Goal: Task Accomplishment & Management: Manage account settings

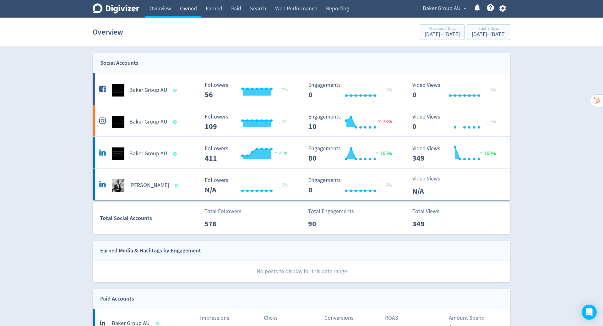
click at [192, 9] on link "Owned" at bounding box center [189, 9] width 26 height 18
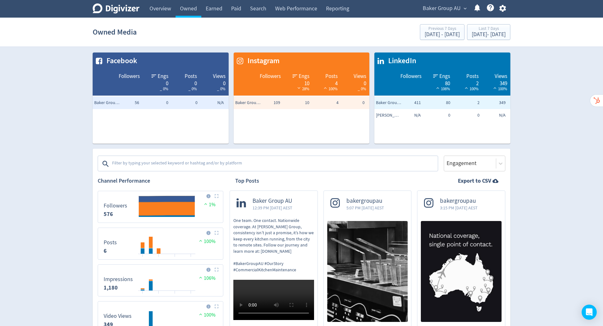
click at [505, 7] on icon "button" at bounding box center [502, 8] width 7 height 7
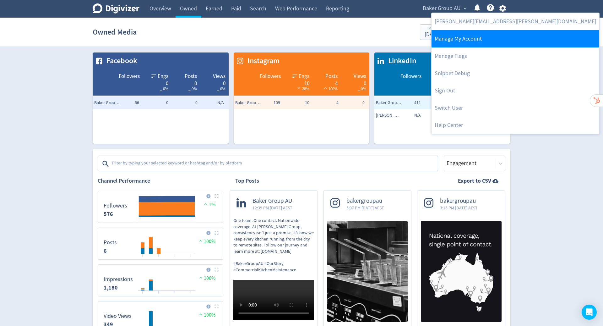
click at [470, 41] on link "Manage My Account" at bounding box center [516, 38] width 168 height 17
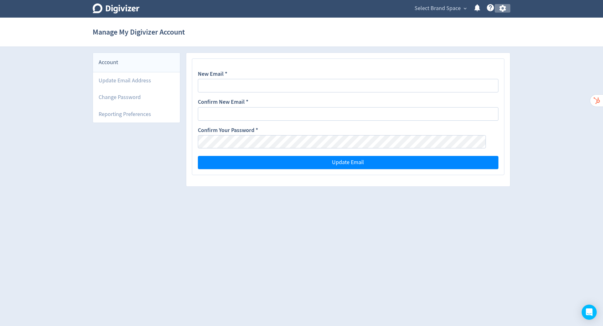
click at [508, 5] on button "button" at bounding box center [503, 8] width 16 height 8
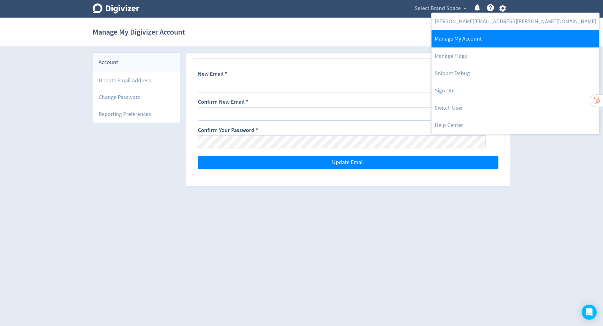
click at [474, 40] on link "Manage My Account" at bounding box center [516, 38] width 168 height 17
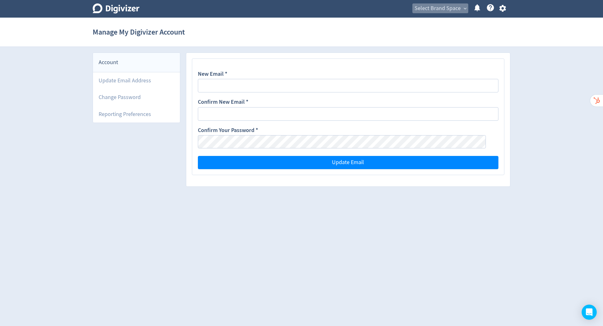
click at [451, 5] on span "Select Brand Space" at bounding box center [438, 8] width 46 height 10
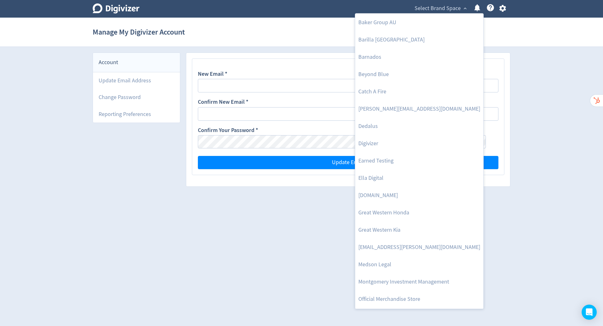
click at [497, 10] on div at bounding box center [301, 163] width 603 height 326
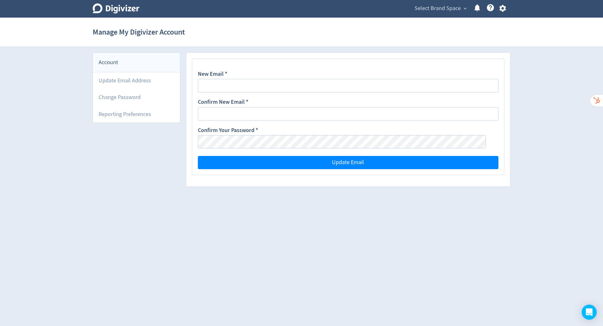
click at [502, 9] on icon "button" at bounding box center [502, 8] width 7 height 7
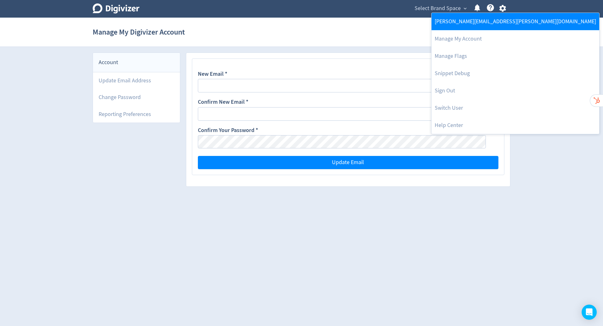
click at [481, 20] on link "[PERSON_NAME][EMAIL_ADDRESS][PERSON_NAME][DOMAIN_NAME]" at bounding box center [516, 21] width 168 height 17
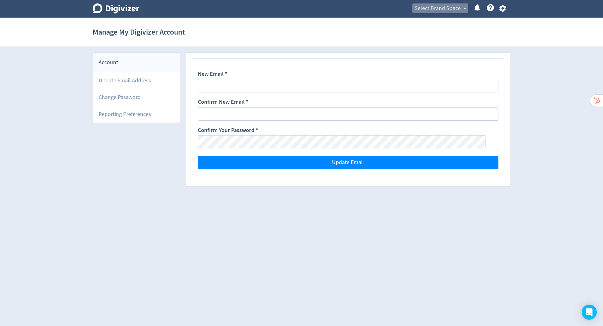
click at [438, 9] on span "Select Brand Space" at bounding box center [438, 8] width 46 height 10
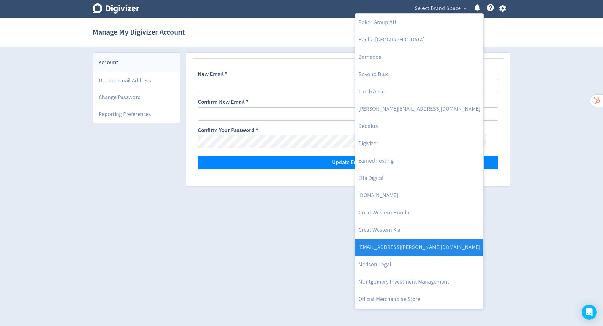
click at [419, 241] on link "[EMAIL_ADDRESS][PERSON_NAME][DOMAIN_NAME]" at bounding box center [419, 247] width 128 height 17
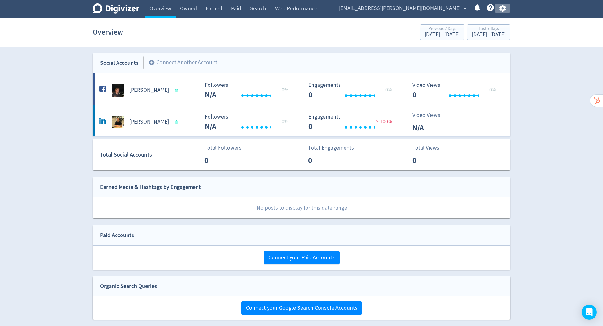
click at [501, 9] on icon "button" at bounding box center [502, 8] width 7 height 7
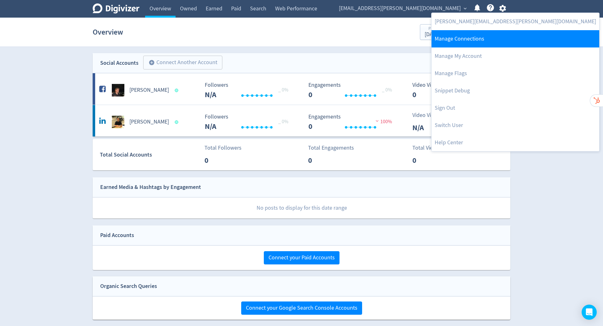
click at [488, 40] on link "Manage Connections" at bounding box center [516, 38] width 168 height 17
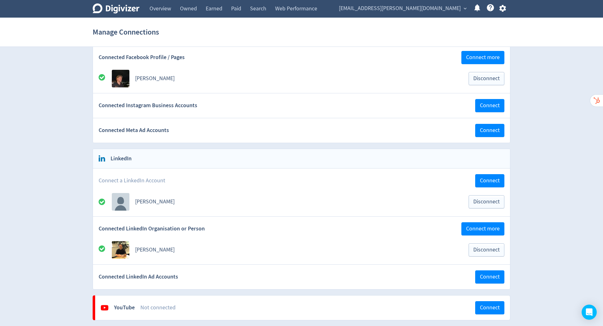
scroll to position [118, 0]
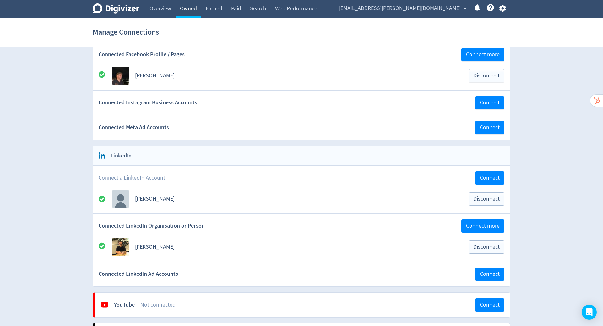
click at [186, 8] on link "Owned" at bounding box center [189, 9] width 26 height 18
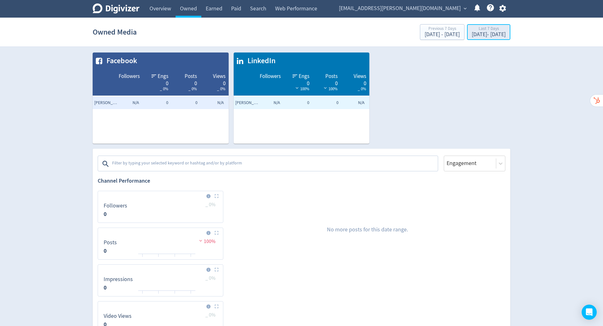
click at [473, 36] on div "[DATE] - [DATE]" at bounding box center [489, 35] width 34 height 6
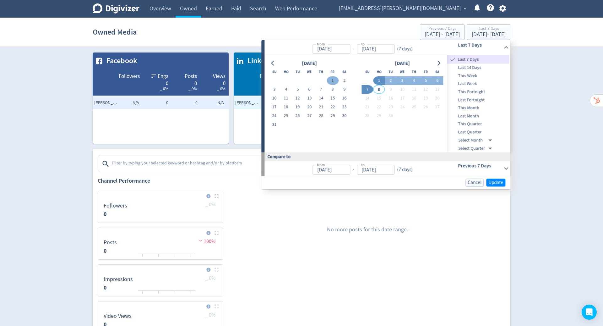
click at [330, 83] on button "1" at bounding box center [333, 80] width 12 height 9
type input "[DATE]"
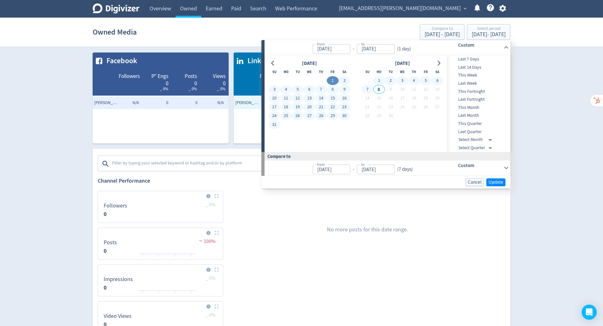
click at [369, 89] on button "7" at bounding box center [368, 89] width 12 height 9
type input "[DATE]"
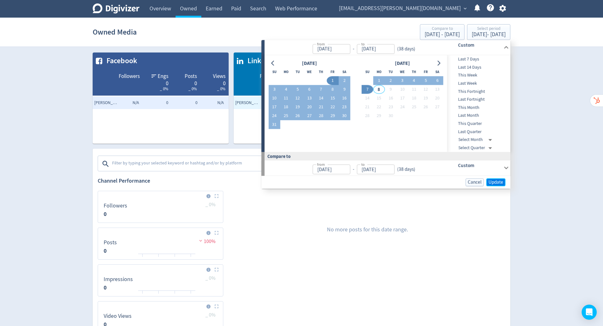
click at [497, 183] on span "Update" at bounding box center [496, 182] width 15 height 5
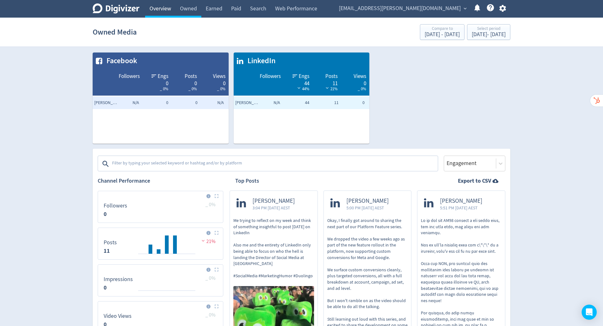
click at [158, 12] on link "Overview" at bounding box center [160, 9] width 30 height 18
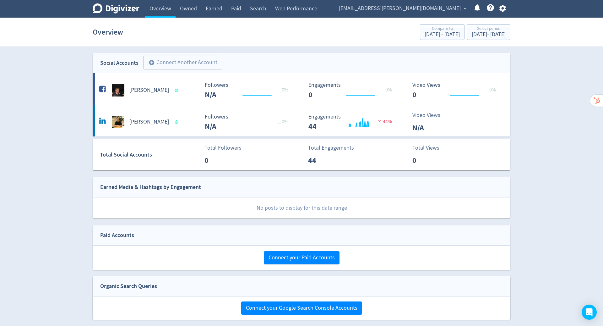
click at [559, 165] on div "Digivizer Logo Mark Digivizer Logo Overview Owned Earned Paid Search Web Perfor…" at bounding box center [301, 195] width 603 height 390
click at [447, 9] on span "[EMAIL_ADDRESS][PERSON_NAME][DOMAIN_NAME]" at bounding box center [400, 8] width 122 height 10
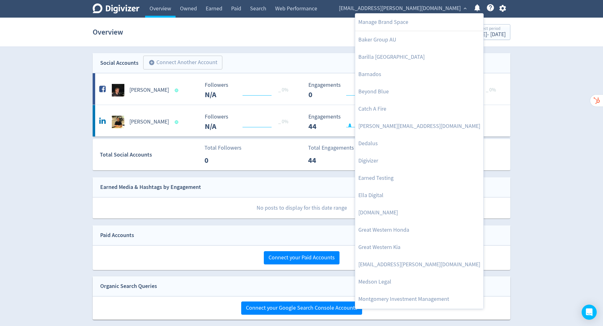
click at [552, 113] on div at bounding box center [301, 163] width 603 height 326
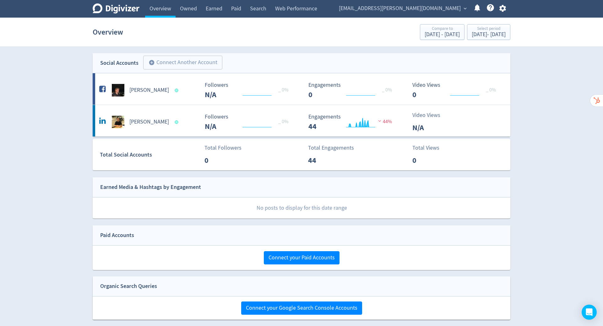
click at [503, 7] on icon "button" at bounding box center [503, 8] width 8 height 8
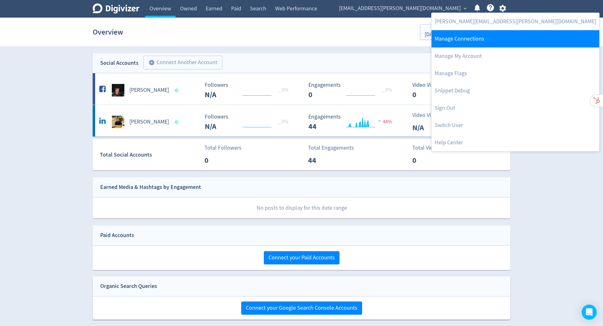
click at [489, 37] on link "Manage Connections" at bounding box center [516, 38] width 168 height 17
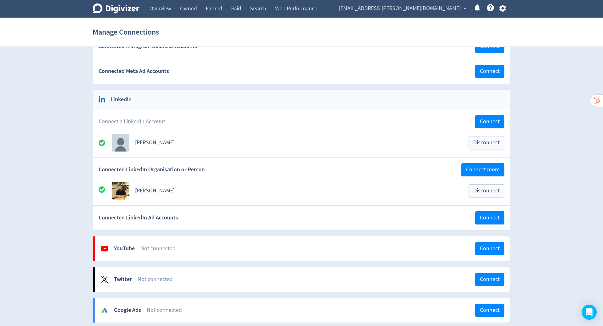
scroll to position [175, 0]
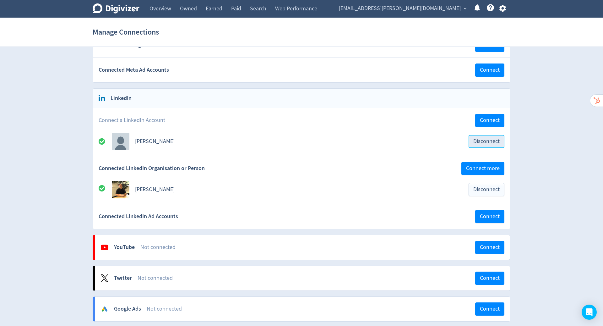
click at [481, 139] on span "Disconnect" at bounding box center [487, 142] width 26 height 6
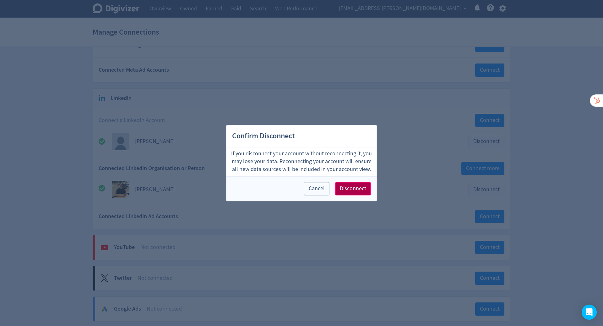
click at [355, 189] on span "Disconnect" at bounding box center [353, 189] width 26 height 6
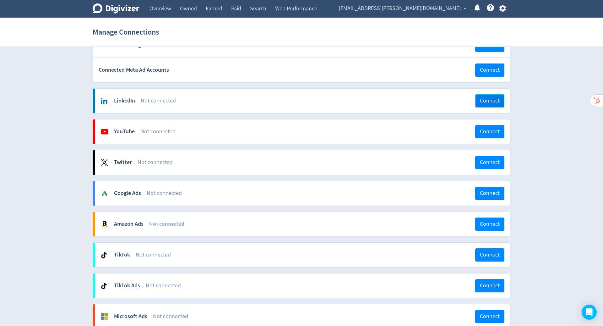
click at [489, 98] on span "Connect" at bounding box center [490, 101] width 20 height 6
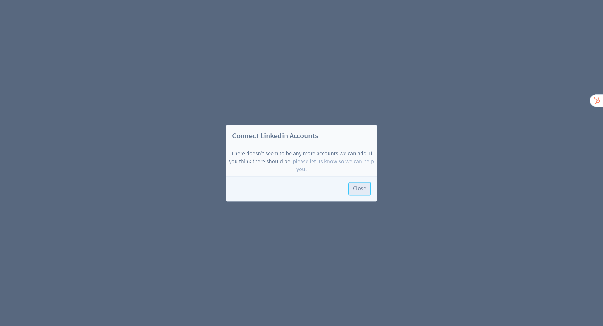
click at [358, 189] on span "Close" at bounding box center [359, 189] width 13 height 6
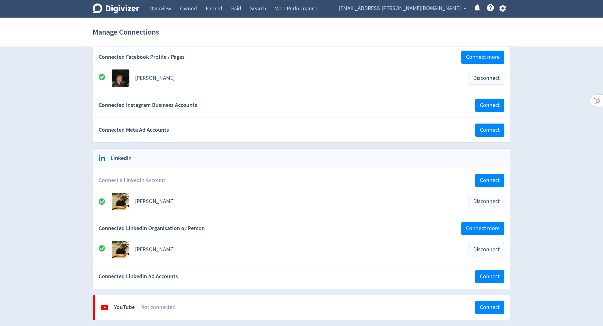
scroll to position [116, 0]
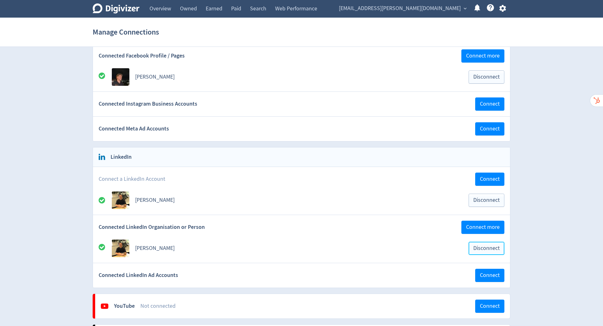
drag, startPoint x: 484, startPoint y: 247, endPoint x: 487, endPoint y: 243, distance: 4.9
click at [484, 247] on span "Disconnect" at bounding box center [487, 248] width 26 height 6
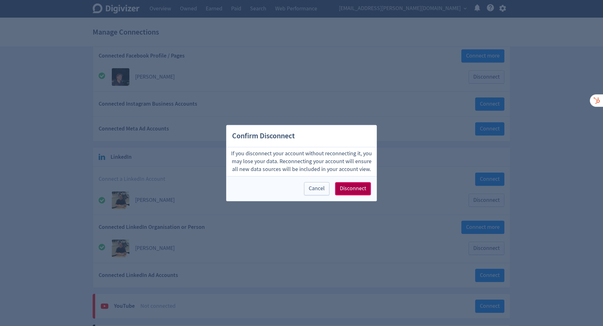
click at [362, 190] on span "Disconnect" at bounding box center [353, 189] width 26 height 6
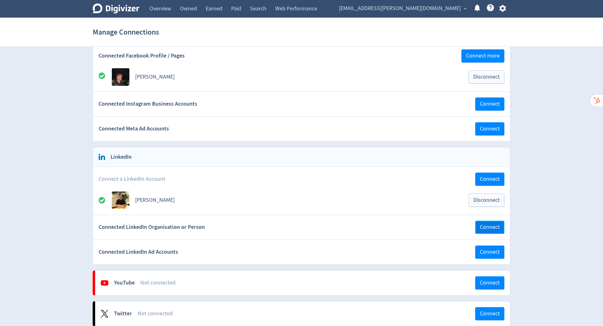
click at [488, 225] on span "Connect" at bounding box center [490, 227] width 20 height 6
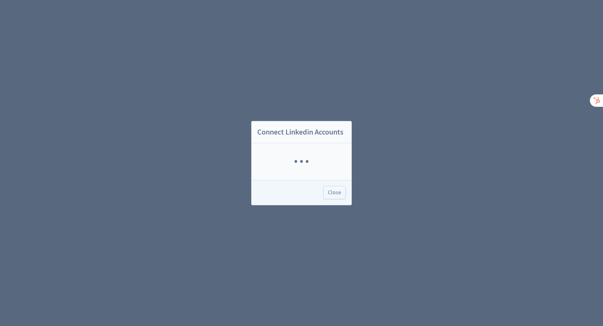
click at [361, 188] on div "Connect Linkedin Accounts · · · Close" at bounding box center [301, 163] width 603 height 326
click at [361, 188] on div "Connect Linkedin Accounts Hugo McManus Connect Close" at bounding box center [301, 163] width 603 height 326
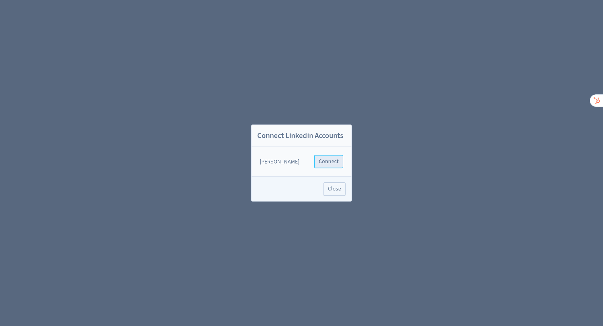
click at [326, 159] on span "Connect" at bounding box center [329, 162] width 20 height 6
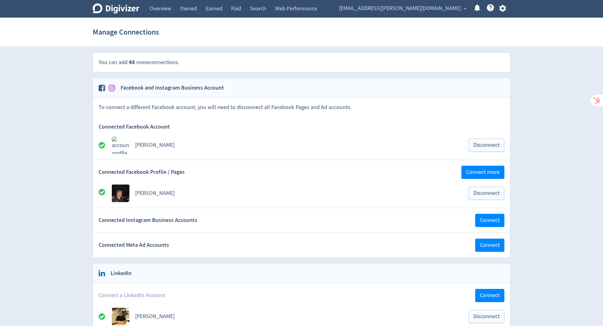
scroll to position [147, 0]
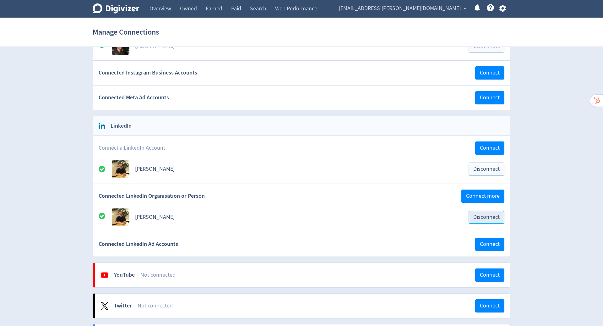
click at [485, 214] on span "Disconnect" at bounding box center [487, 217] width 26 height 6
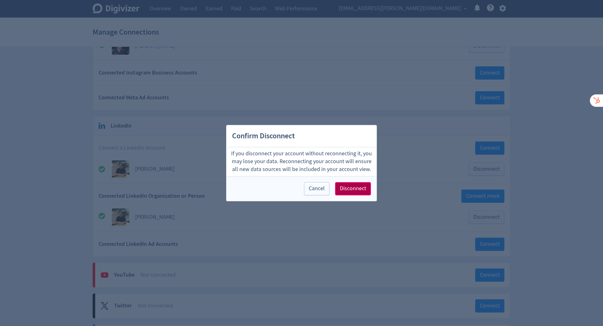
click at [349, 188] on span "Disconnect" at bounding box center [353, 189] width 26 height 6
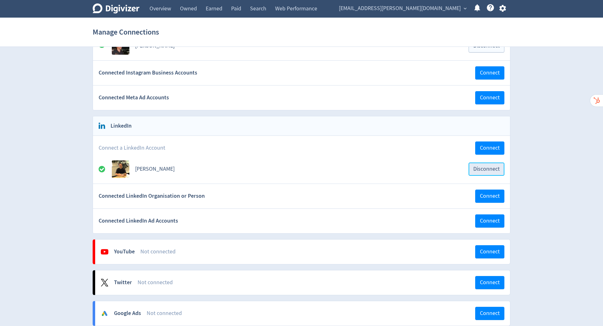
click at [485, 167] on span "Disconnect" at bounding box center [487, 169] width 26 height 6
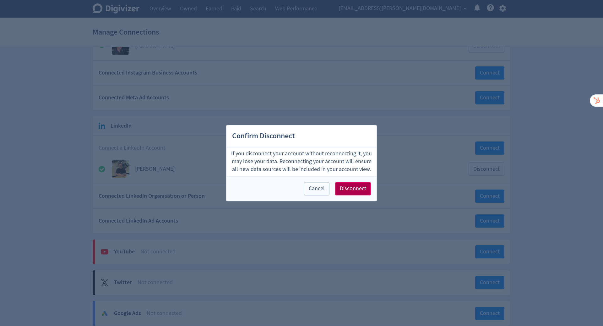
click at [357, 190] on span "Disconnect" at bounding box center [353, 189] width 26 height 6
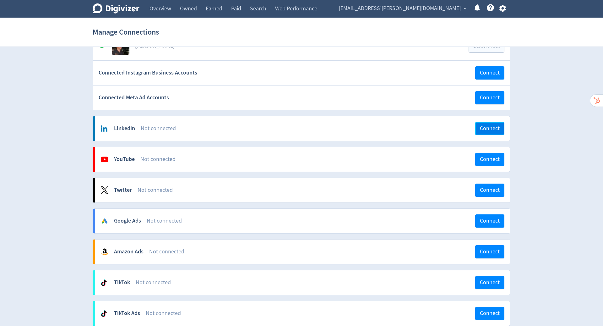
click at [487, 126] on span "Connect" at bounding box center [490, 129] width 20 height 6
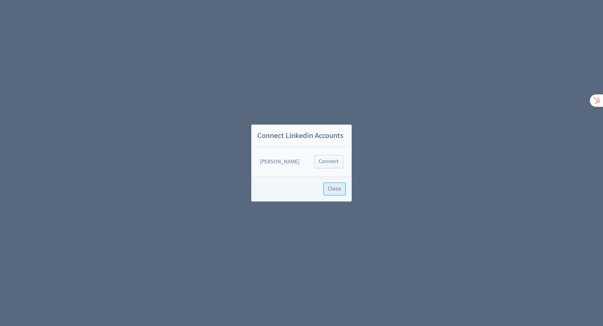
click at [338, 190] on span "Close" at bounding box center [334, 189] width 13 height 6
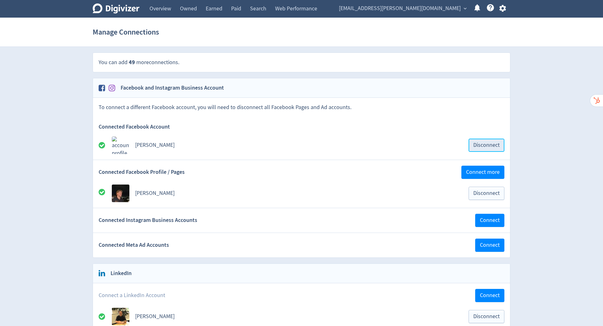
click at [490, 142] on span "Disconnect" at bounding box center [487, 145] width 26 height 6
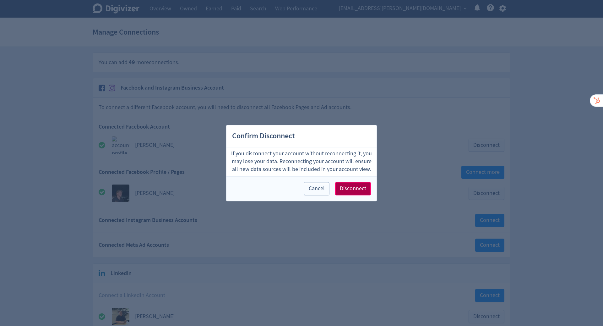
click at [349, 191] on span "Disconnect" at bounding box center [353, 189] width 26 height 6
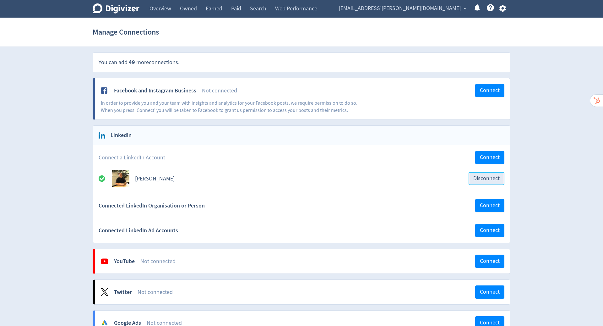
click at [491, 177] on span "Disconnect" at bounding box center [487, 179] width 26 height 6
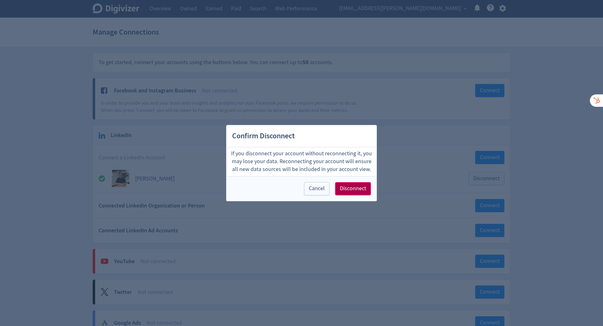
click at [349, 189] on span "Disconnect" at bounding box center [353, 189] width 26 height 6
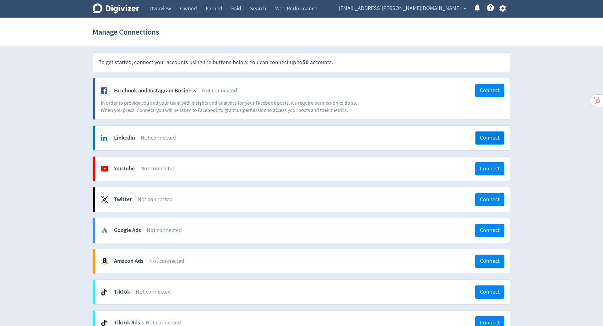
click at [482, 136] on span "Connect" at bounding box center [490, 138] width 20 height 6
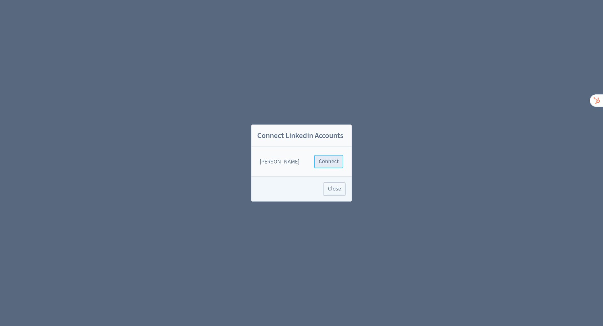
click at [327, 160] on span "Connect" at bounding box center [329, 162] width 20 height 6
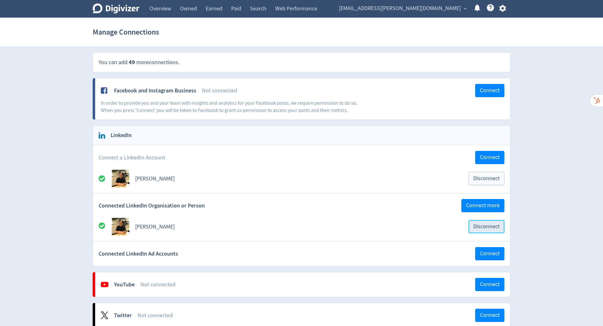
click at [491, 228] on span "Disconnect" at bounding box center [487, 227] width 26 height 6
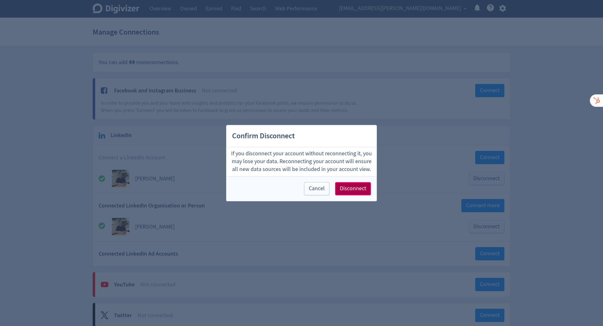
click at [351, 189] on span "Disconnect" at bounding box center [353, 189] width 26 height 6
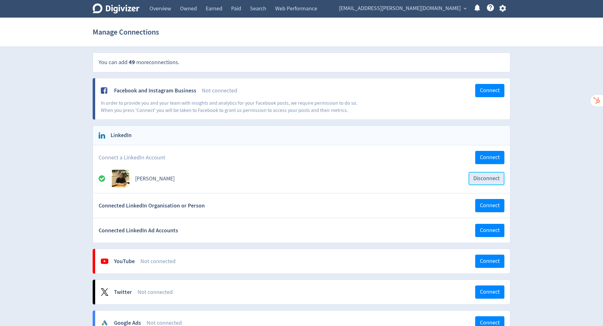
click at [480, 176] on span "Disconnect" at bounding box center [487, 179] width 26 height 6
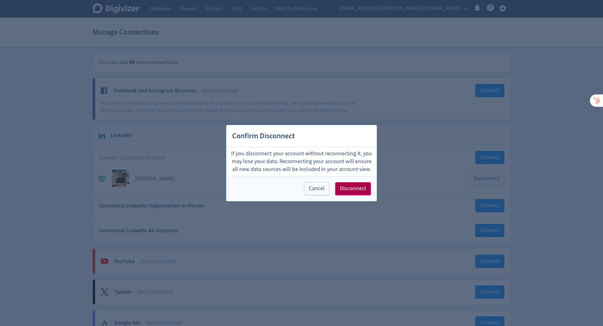
click at [350, 186] on span "Disconnect" at bounding box center [353, 189] width 26 height 6
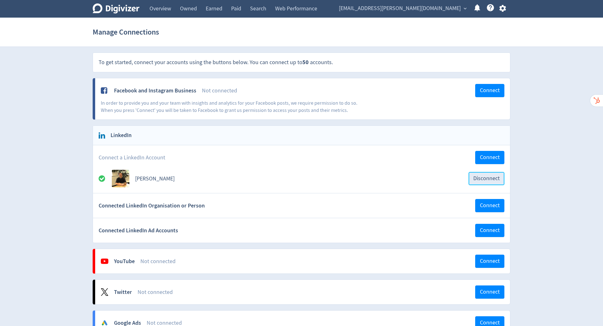
click at [486, 177] on span "Disconnect" at bounding box center [487, 179] width 26 height 6
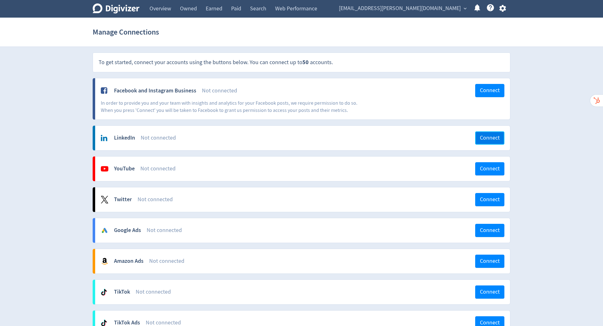
click at [496, 139] on span "Connect" at bounding box center [490, 138] width 20 height 6
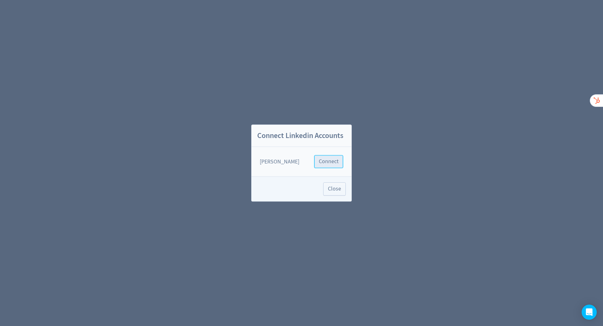
click at [332, 162] on span "Connect" at bounding box center [329, 162] width 20 height 6
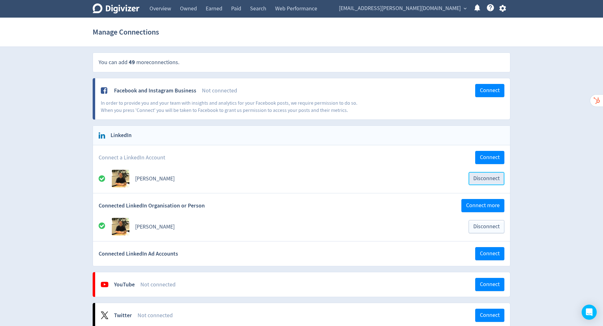
click at [488, 178] on span "Disconnect" at bounding box center [487, 179] width 26 height 6
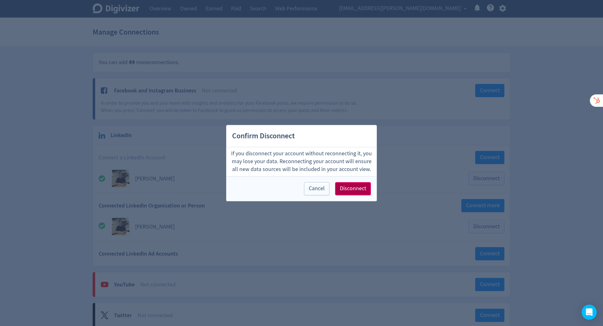
click at [353, 190] on span "Disconnect" at bounding box center [353, 189] width 26 height 6
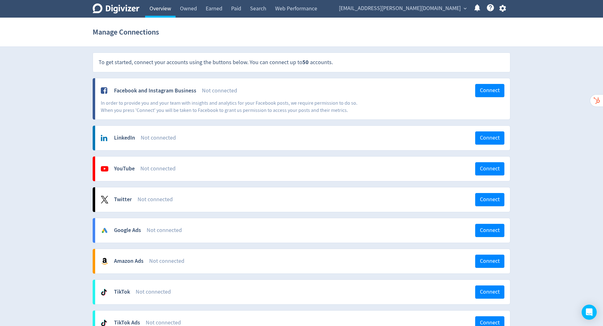
click at [149, 9] on link "Overview" at bounding box center [160, 9] width 30 height 18
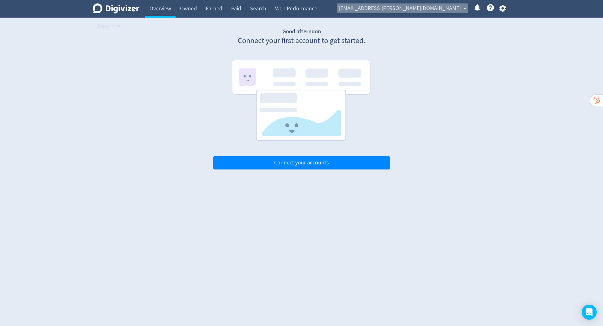
click at [434, 8] on span "[EMAIL_ADDRESS][PERSON_NAME][DOMAIN_NAME]" at bounding box center [400, 8] width 122 height 10
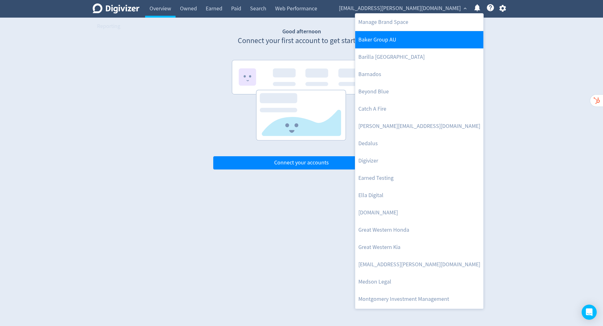
click at [405, 40] on link "Baker Group AU" at bounding box center [419, 39] width 128 height 17
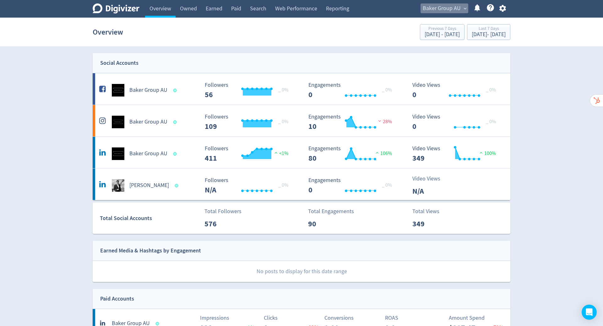
click at [446, 5] on span "Baker Group AU" at bounding box center [442, 8] width 38 height 10
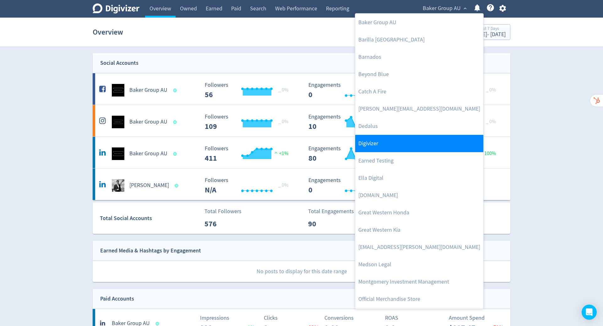
click at [412, 143] on link "Digivizer" at bounding box center [419, 143] width 128 height 17
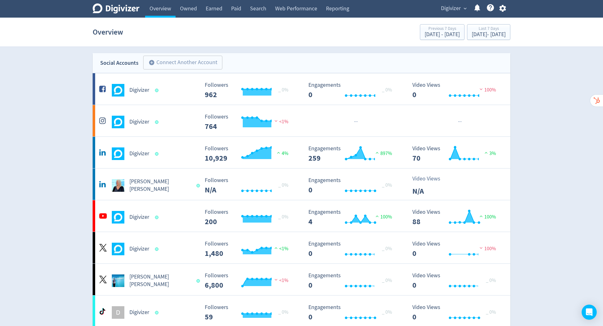
click at [455, 7] on span "Digivizer" at bounding box center [451, 8] width 20 height 10
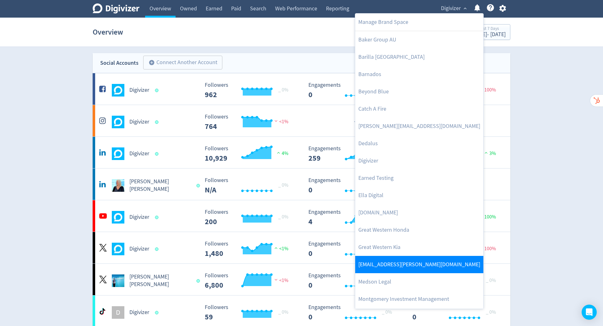
click at [414, 262] on link "[EMAIL_ADDRESS][PERSON_NAME][DOMAIN_NAME]" at bounding box center [419, 264] width 128 height 17
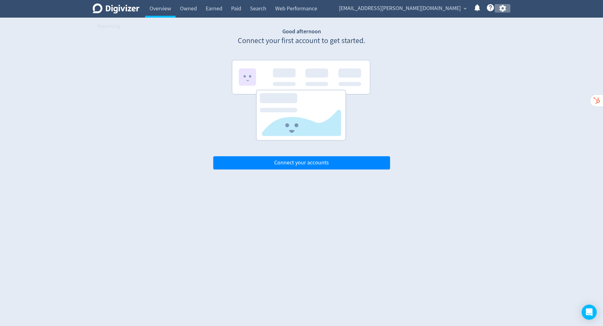
click at [504, 10] on icon "button" at bounding box center [502, 8] width 7 height 7
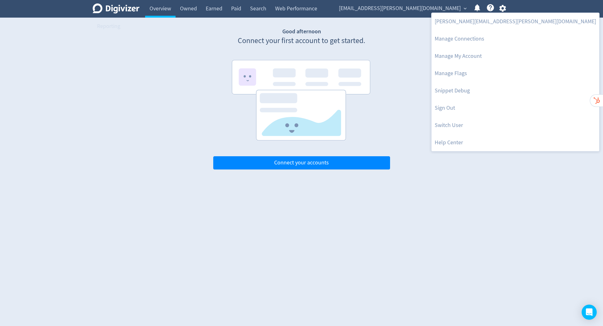
click at [164, 9] on div at bounding box center [301, 163] width 603 height 326
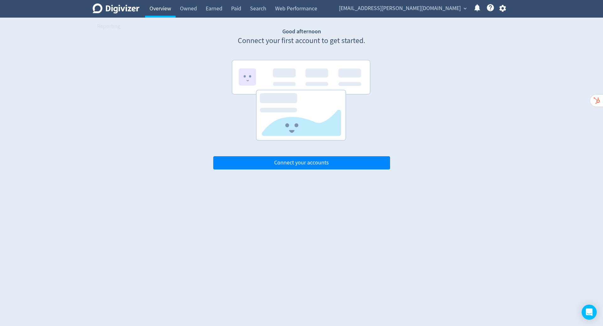
click at [161, 11] on link "Overview" at bounding box center [160, 9] width 30 height 18
click at [400, 9] on span "[EMAIL_ADDRESS][PERSON_NAME][DOMAIN_NAME]" at bounding box center [400, 8] width 122 height 10
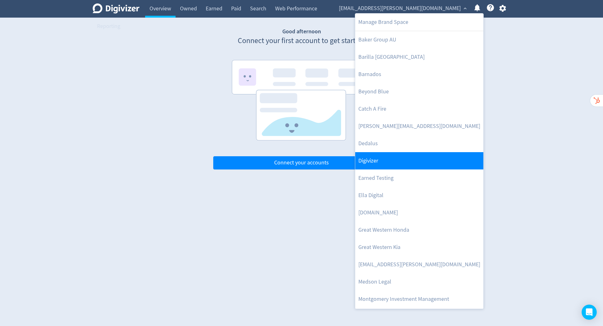
click at [427, 157] on link "Digivizer" at bounding box center [419, 160] width 128 height 17
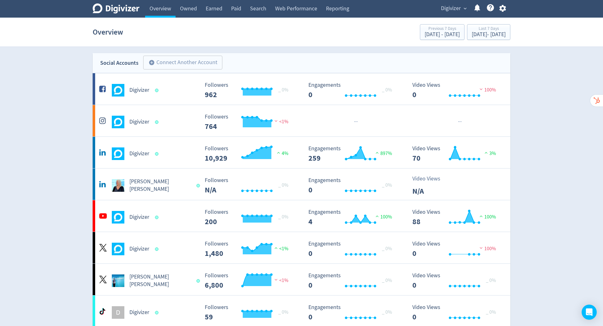
click at [458, 7] on span "Digivizer" at bounding box center [451, 8] width 20 height 10
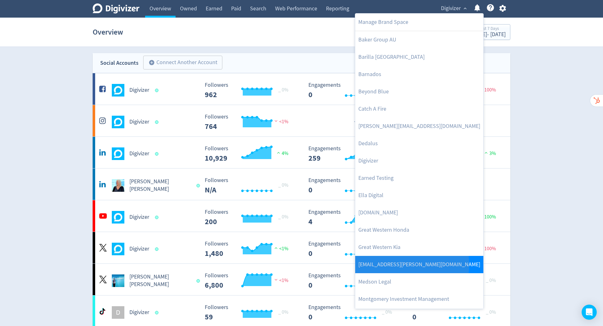
click at [411, 264] on link "[EMAIL_ADDRESS][PERSON_NAME][DOMAIN_NAME]" at bounding box center [419, 264] width 128 height 17
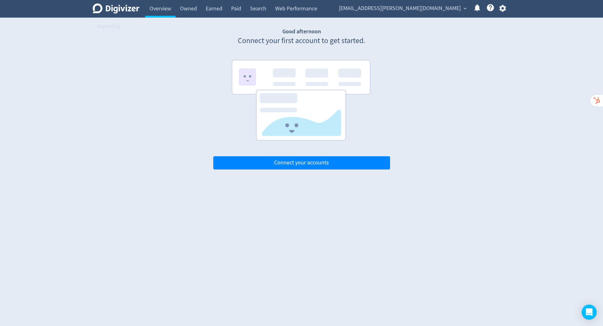
click at [502, 8] on icon "button" at bounding box center [503, 8] width 8 height 8
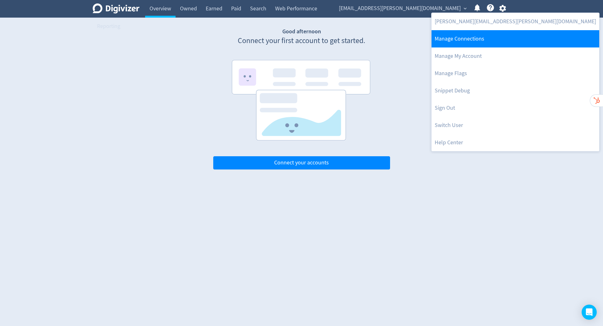
click at [475, 40] on link "Manage Connections" at bounding box center [516, 38] width 168 height 17
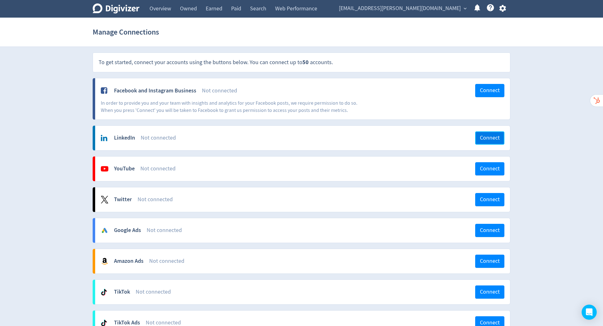
click at [485, 139] on span "Connect" at bounding box center [490, 138] width 20 height 6
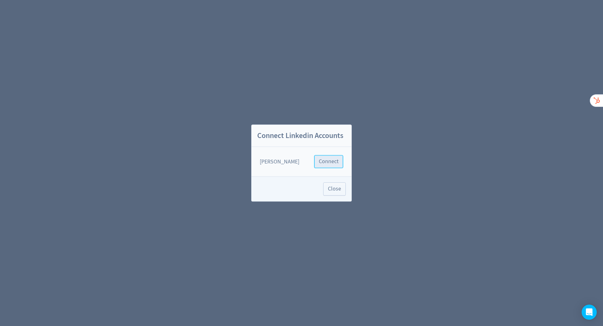
click at [323, 164] on span "Connect" at bounding box center [329, 162] width 20 height 6
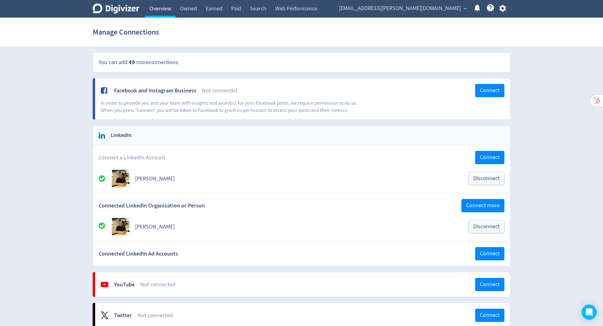
click at [164, 9] on link "Overview" at bounding box center [160, 9] width 30 height 18
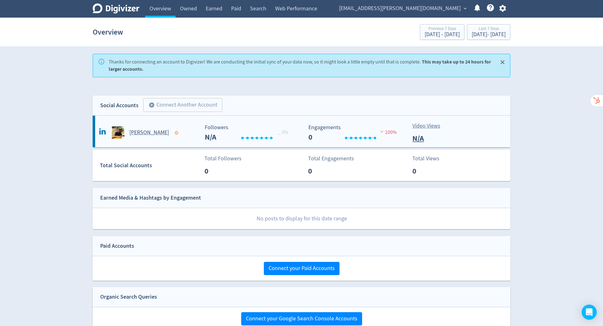
click at [202, 133] on rect "\a Followers\a ---\a" at bounding box center [249, 132] width 94 height 17
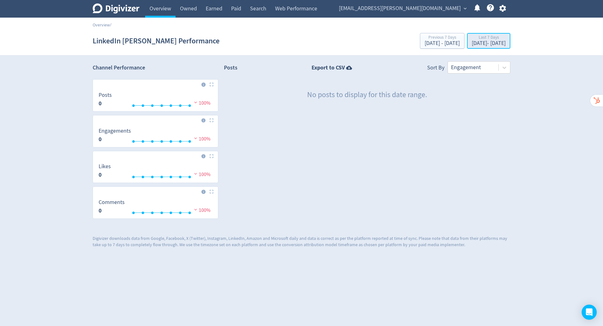
click at [480, 45] on div "[DATE] - [DATE]" at bounding box center [489, 44] width 34 height 6
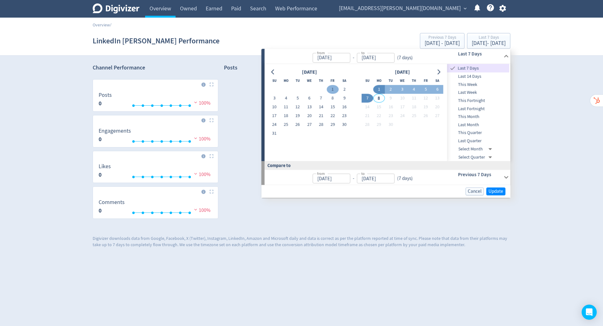
click at [335, 87] on button "1" at bounding box center [333, 89] width 12 height 9
type input "[DATE]"
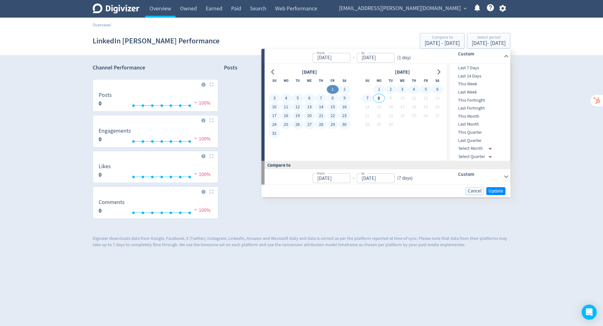
click at [367, 99] on button "7" at bounding box center [368, 98] width 12 height 9
type input "[DATE]"
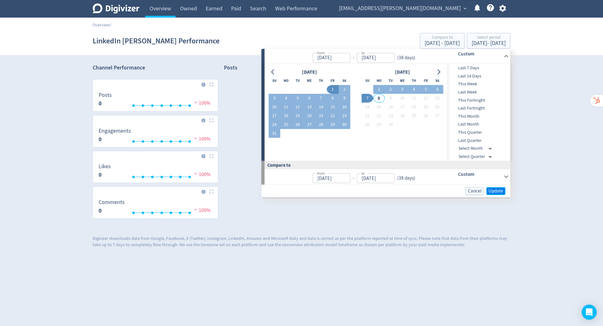
click at [498, 193] on span "Update" at bounding box center [496, 191] width 15 height 5
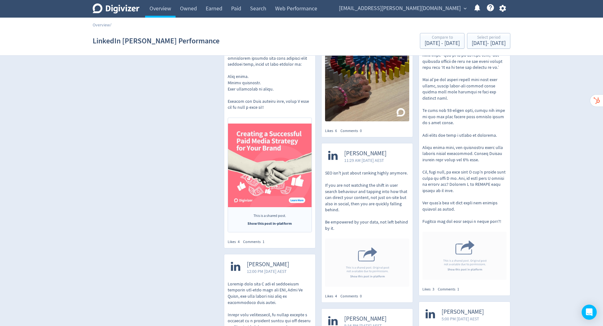
scroll to position [436, 0]
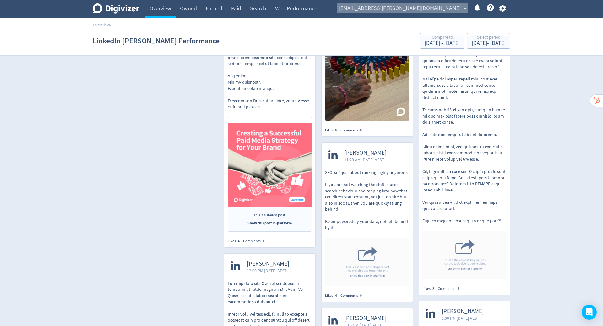
click at [449, 10] on span "[EMAIL_ADDRESS][PERSON_NAME][DOMAIN_NAME]" at bounding box center [400, 8] width 122 height 10
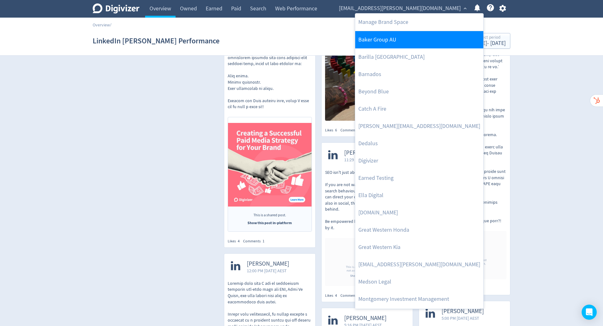
click at [427, 40] on link "Baker Group AU" at bounding box center [419, 39] width 128 height 17
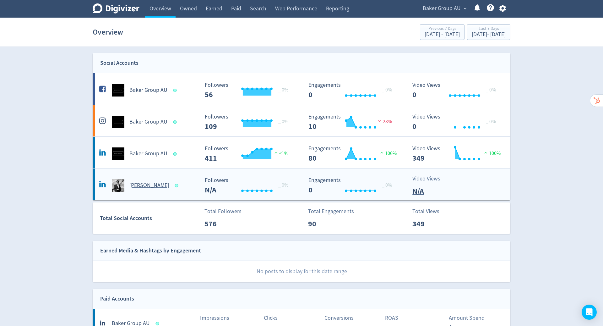
click at [177, 183] on div "[PERSON_NAME]" at bounding box center [149, 185] width 102 height 13
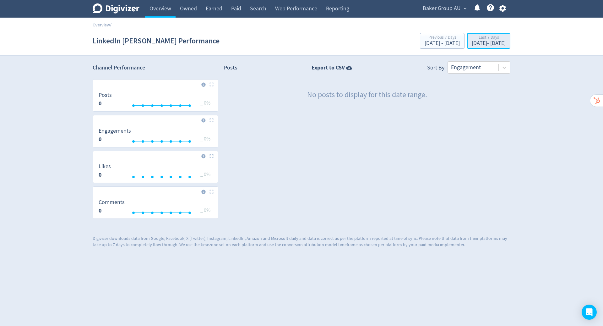
click at [472, 45] on div "[DATE] - [DATE]" at bounding box center [489, 44] width 34 height 6
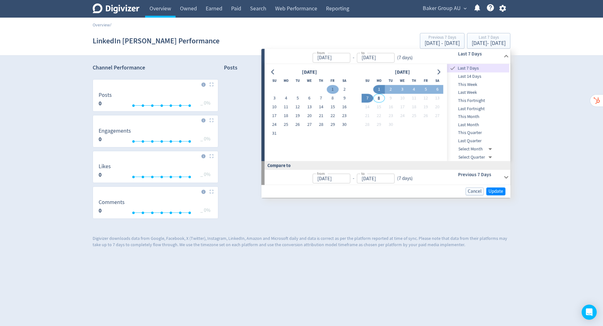
click at [330, 88] on button "1" at bounding box center [333, 89] width 12 height 9
type input "[DATE]"
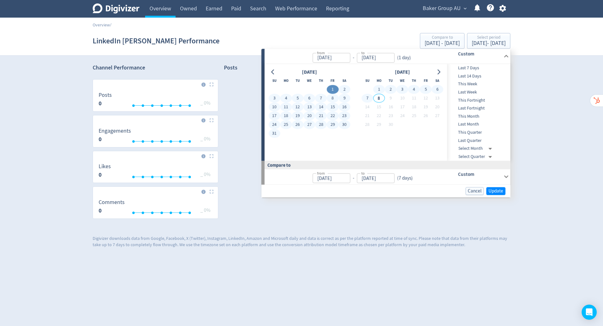
click at [368, 99] on button "7" at bounding box center [368, 98] width 12 height 9
type input "[DATE]"
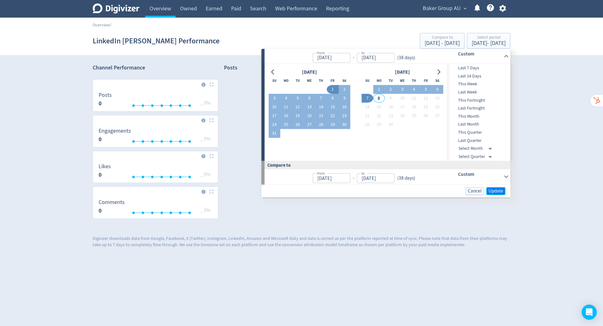
click at [496, 190] on span "Update" at bounding box center [496, 191] width 15 height 5
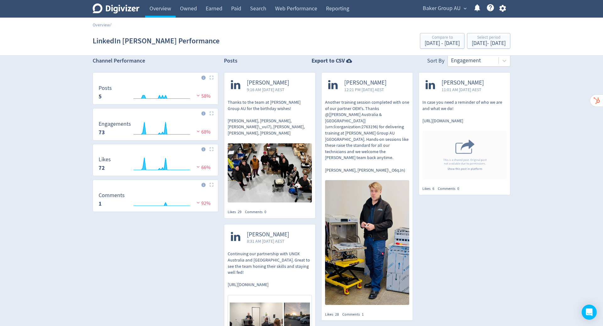
scroll to position [7, 0]
click at [161, 9] on link "Overview" at bounding box center [160, 9] width 30 height 18
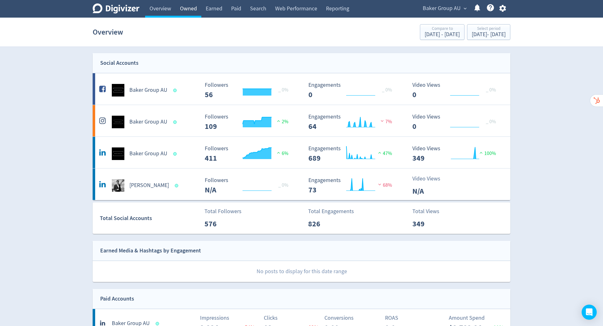
click at [190, 9] on link "Owned" at bounding box center [189, 9] width 26 height 18
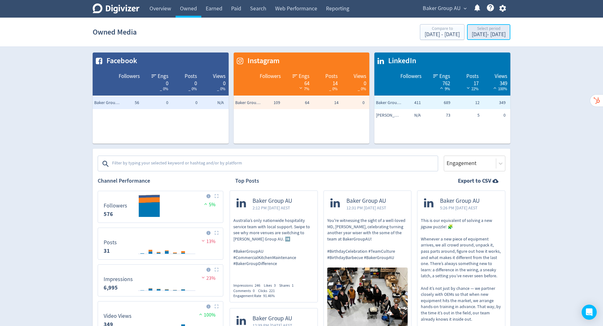
click at [476, 36] on div "Aug 1, 2025 - Sep 7, 2025" at bounding box center [489, 35] width 34 height 6
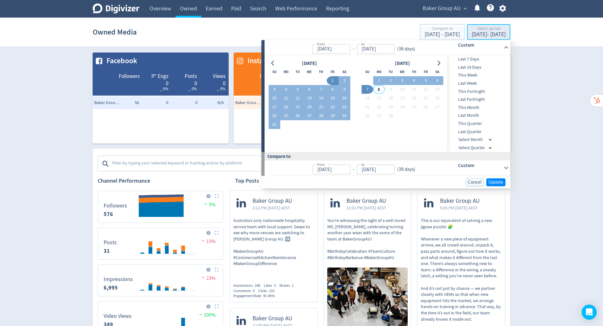
type input "[DATE]"
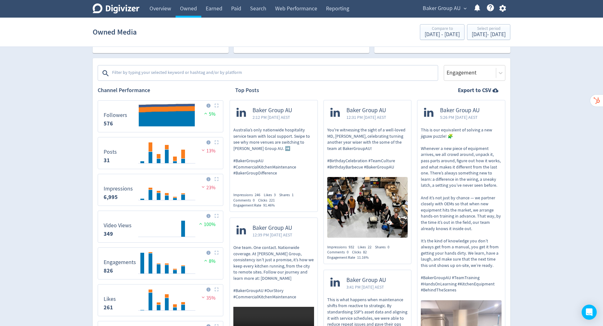
scroll to position [75, 0]
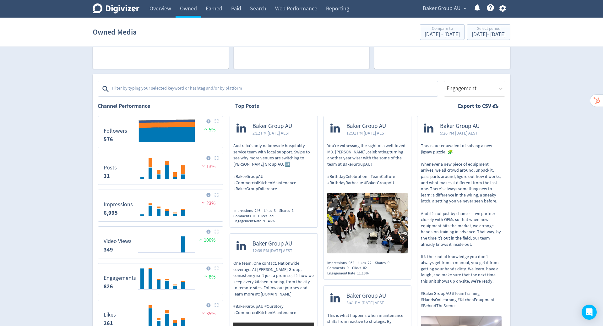
click at [270, 83] on textarea at bounding box center [275, 89] width 326 height 13
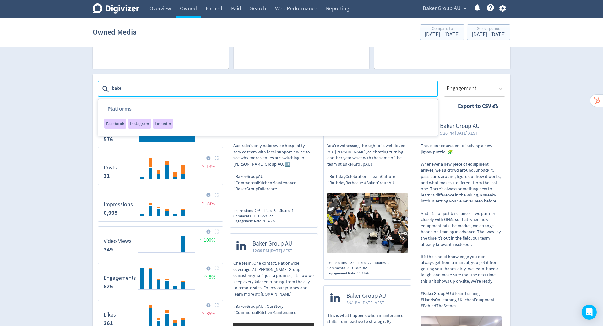
type textarea "[PERSON_NAME]"
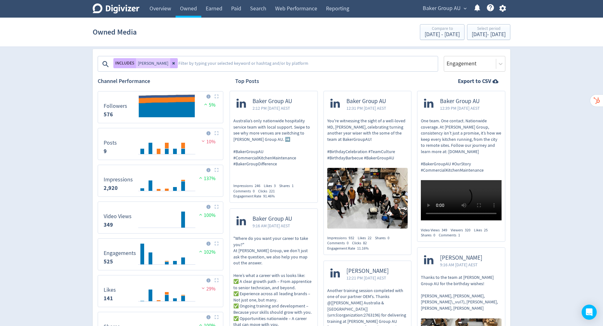
scroll to position [104, 0]
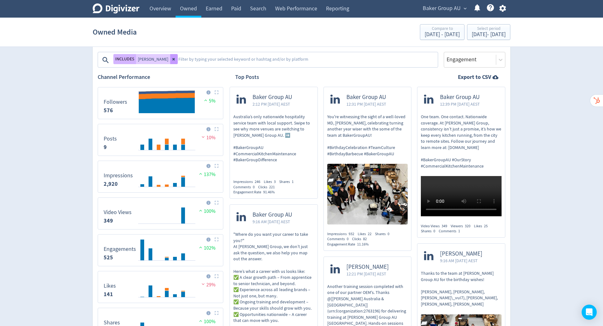
click at [172, 59] on icon at bounding box center [174, 59] width 4 height 4
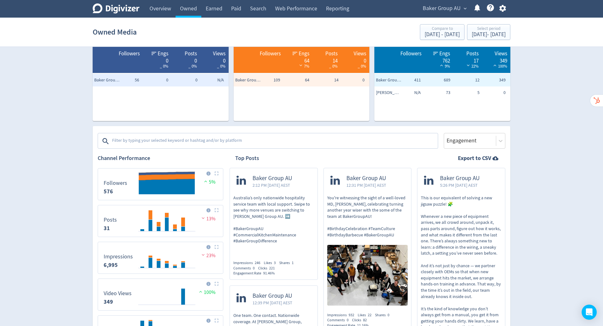
scroll to position [18, 0]
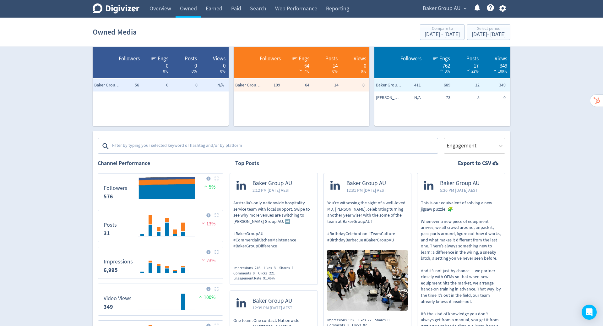
click at [270, 145] on textarea at bounding box center [275, 146] width 326 height 13
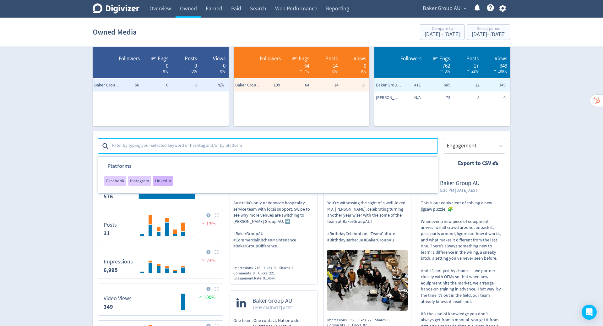
click at [157, 182] on span "LinkedIn" at bounding box center [163, 181] width 16 height 4
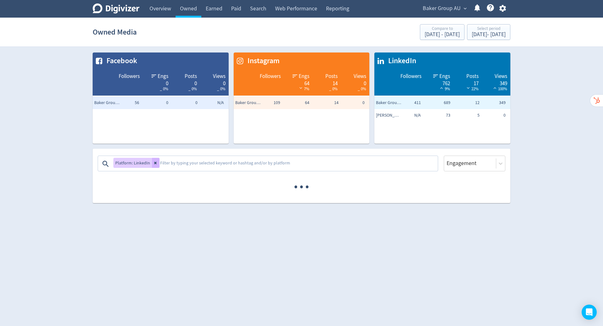
scroll to position [0, 0]
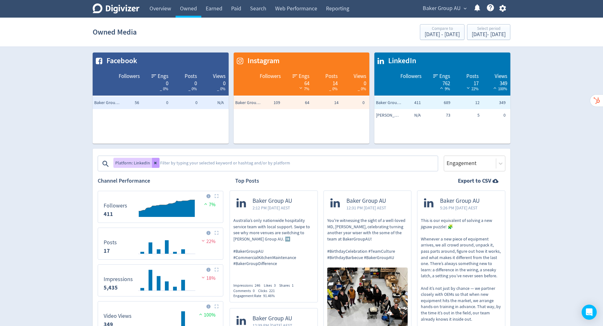
click at [154, 162] on icon at bounding box center [156, 163] width 4 height 4
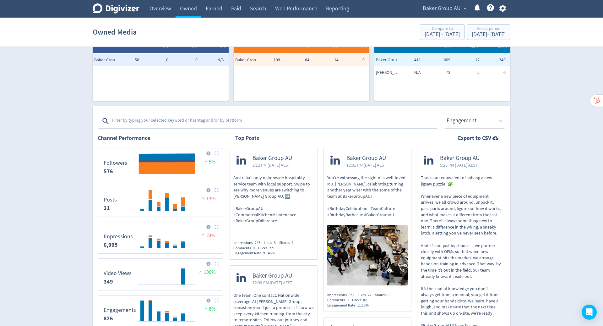
scroll to position [42, 0]
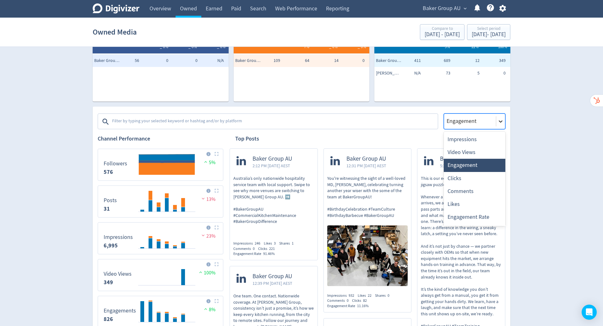
click at [501, 121] on icon at bounding box center [501, 121] width 6 height 6
click at [473, 204] on div "Likes" at bounding box center [475, 204] width 62 height 13
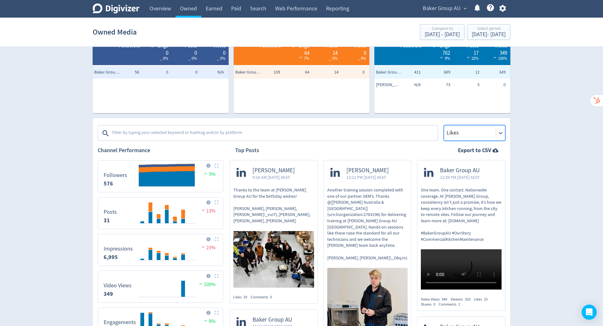
scroll to position [0, 0]
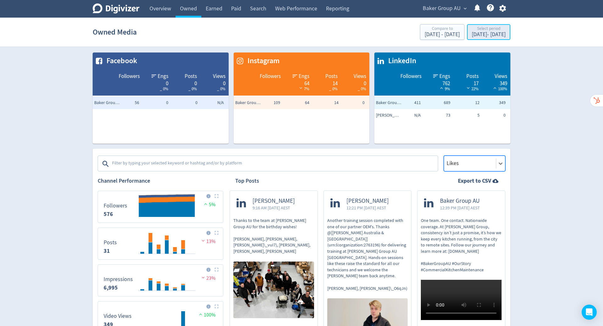
click at [476, 37] on div "Aug 1, 2025 - Sep 7, 2025" at bounding box center [489, 35] width 34 height 6
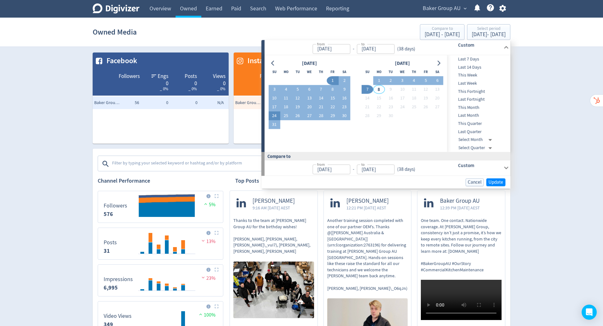
click at [276, 115] on button "24" at bounding box center [275, 116] width 12 height 9
type input "Aug 24, 2025"
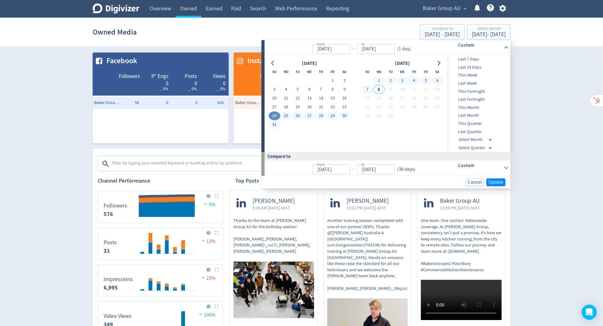
click at [368, 90] on button "7" at bounding box center [368, 89] width 12 height 9
type input "[DATE]"
type input "Aug 09, 2025"
type input "Aug 23, 2025"
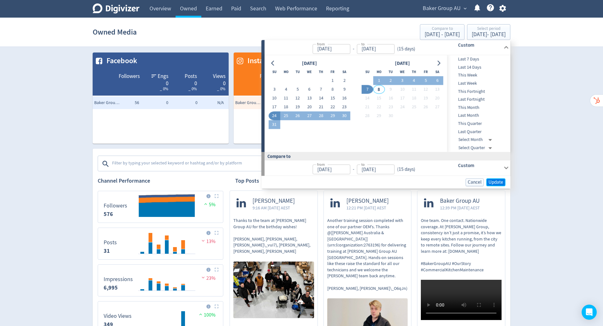
click at [500, 180] on span "Update" at bounding box center [496, 182] width 15 height 5
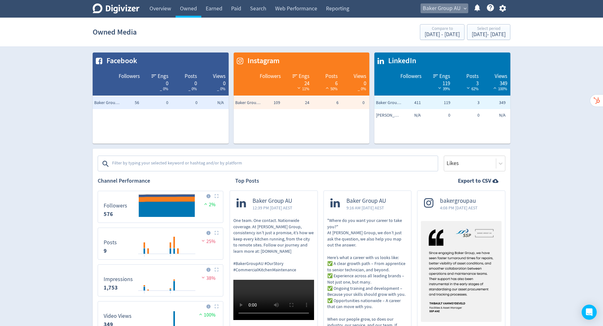
click at [448, 8] on span "Baker Group AU" at bounding box center [442, 8] width 38 height 10
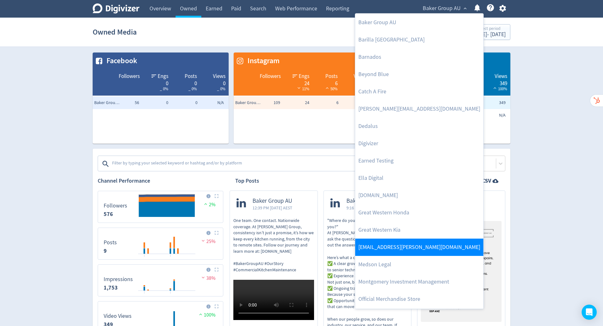
click at [415, 246] on link "[EMAIL_ADDRESS][PERSON_NAME][DOMAIN_NAME]" at bounding box center [419, 247] width 128 height 17
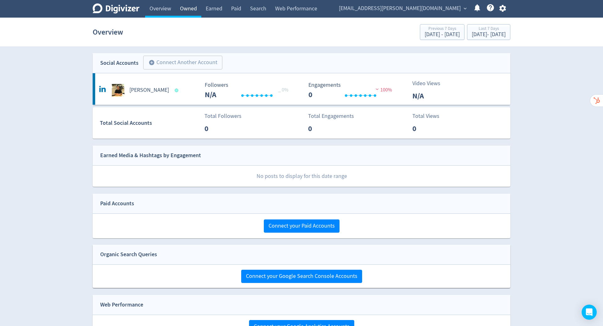
click at [191, 9] on link "Owned" at bounding box center [189, 9] width 26 height 18
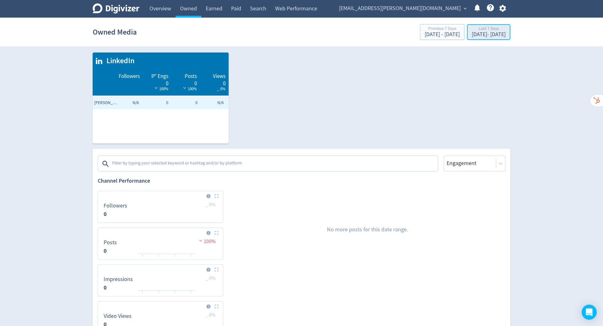
click at [479, 34] on div "[DATE] - [DATE]" at bounding box center [489, 35] width 34 height 6
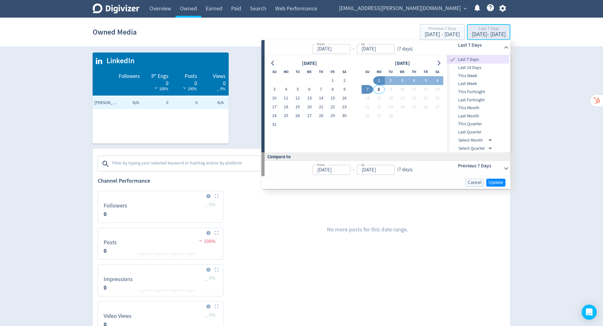
type input "[DATE]"
click at [333, 80] on button "1" at bounding box center [333, 80] width 12 height 9
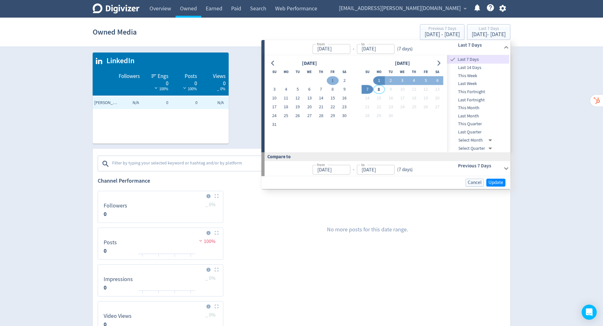
type input "[DATE]"
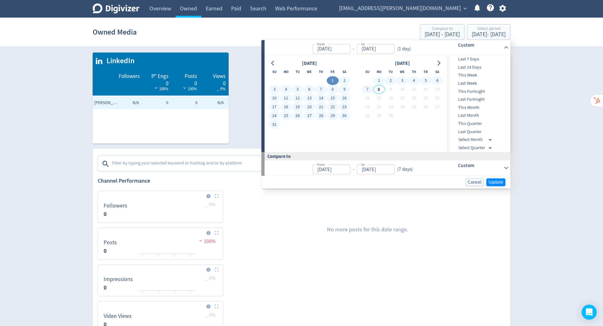
click at [368, 89] on button "7" at bounding box center [368, 89] width 12 height 9
type input "[DATE]"
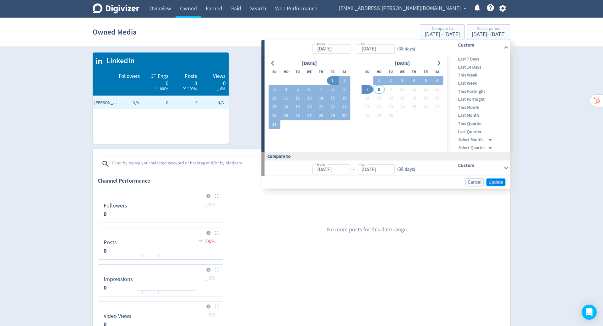
click at [501, 183] on span "Update" at bounding box center [496, 182] width 15 height 5
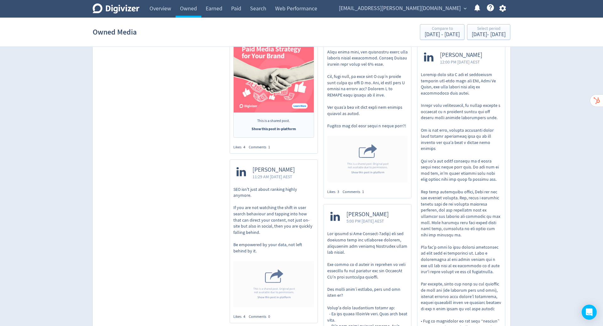
scroll to position [674, 0]
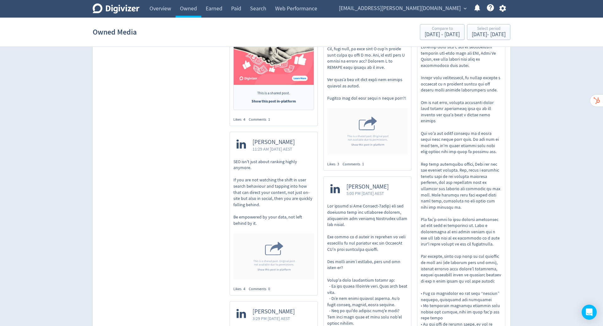
click at [364, 154] on img at bounding box center [367, 131] width 81 height 46
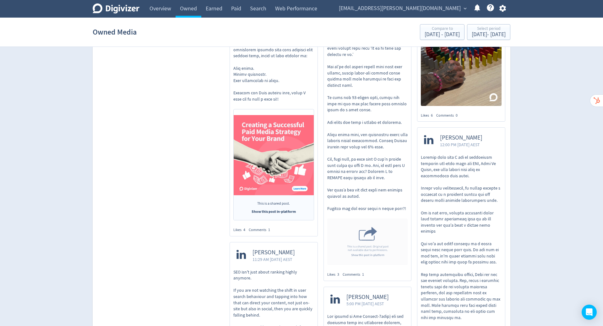
scroll to position [562, 0]
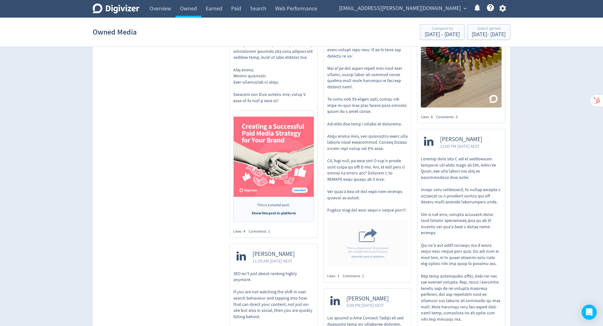
click at [259, 229] on div "Comments 1" at bounding box center [261, 231] width 25 height 5
click at [239, 229] on div "Likes 4" at bounding box center [241, 231] width 15 height 5
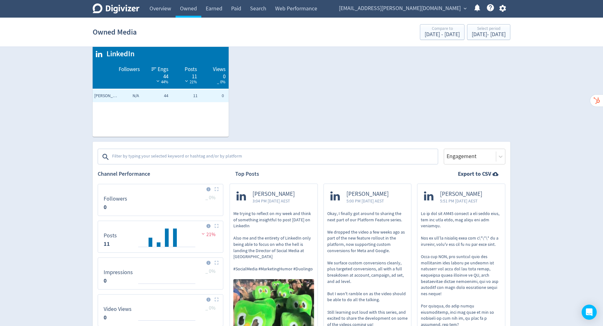
scroll to position [0, 0]
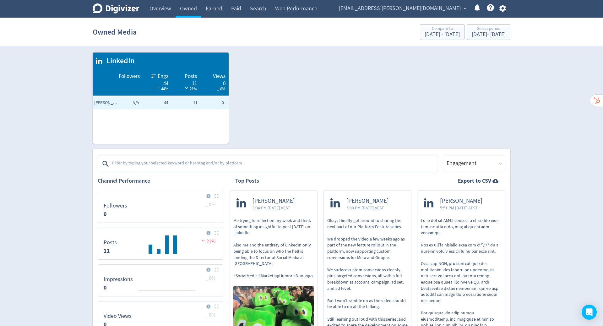
click at [401, 6] on span "[EMAIL_ADDRESS][PERSON_NAME][DOMAIN_NAME]" at bounding box center [400, 8] width 122 height 10
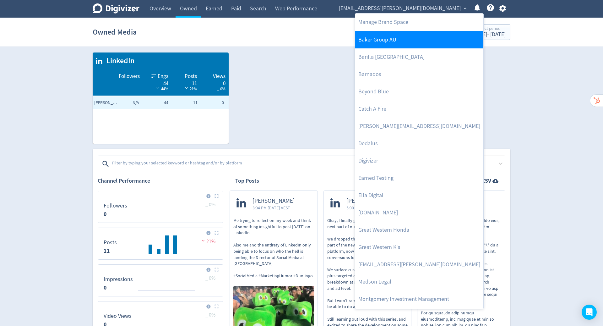
click at [401, 41] on link "Baker Group AU" at bounding box center [419, 39] width 128 height 17
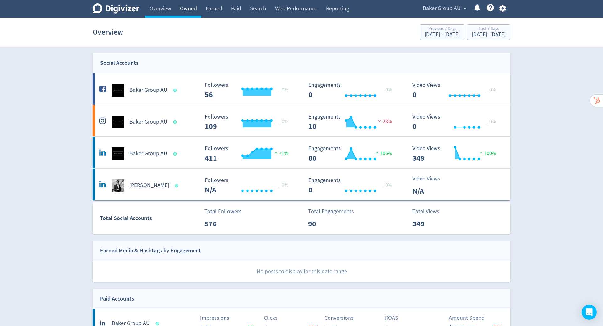
click at [186, 9] on link "Owned" at bounding box center [189, 9] width 26 height 18
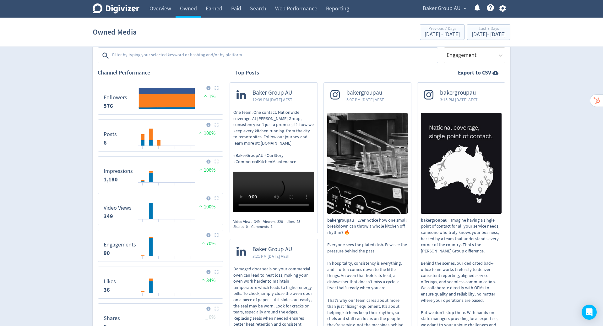
scroll to position [108, 0]
click at [296, 11] on link "Web Performance" at bounding box center [296, 9] width 51 height 18
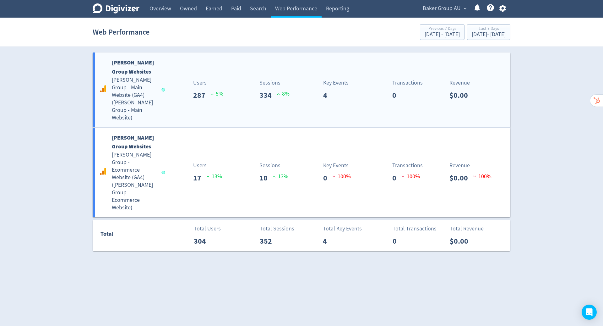
click at [237, 89] on div "Sessions 334 8 %" at bounding box center [268, 90] width 69 height 22
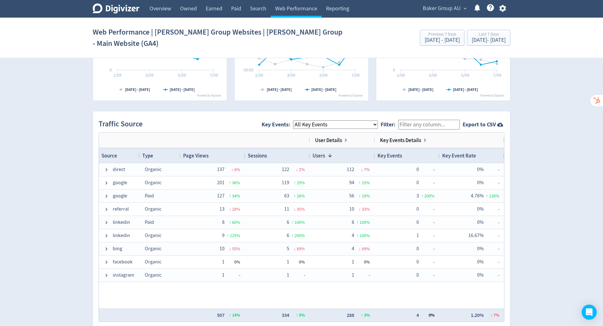
scroll to position [366, 0]
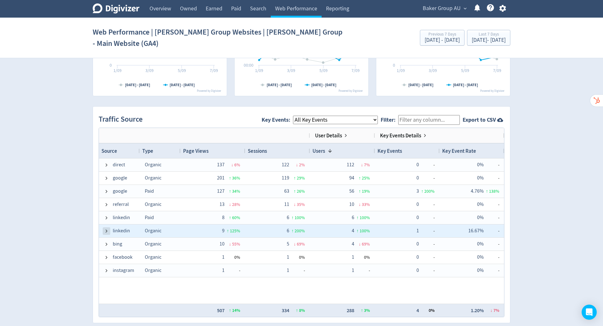
click at [105, 228] on span at bounding box center [106, 230] width 5 height 5
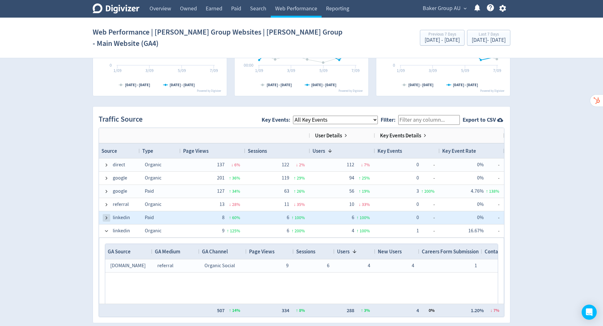
click at [105, 215] on span at bounding box center [106, 217] width 5 height 5
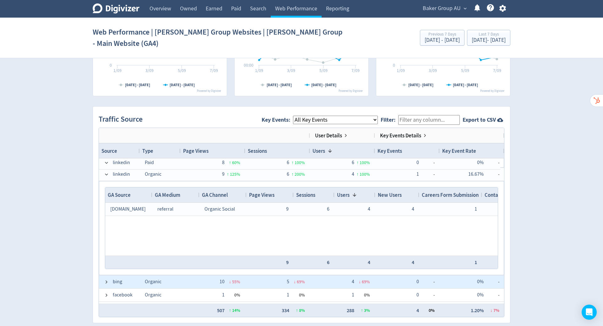
scroll to position [157, 0]
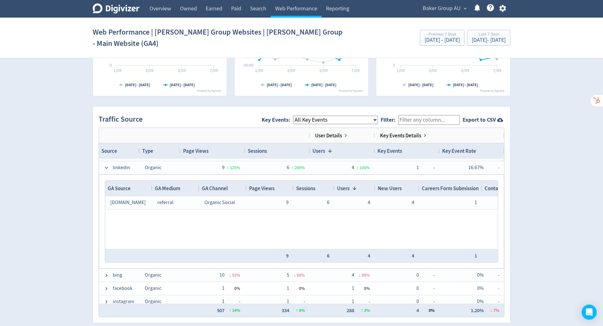
click at [572, 127] on div "Digivizer Logo Mark Digivizer Logo Overview Owned Earned Paid Search Web Perfor…" at bounding box center [301, 97] width 603 height 927
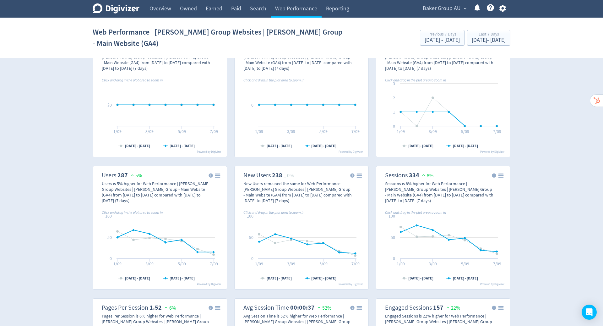
scroll to position [0, 0]
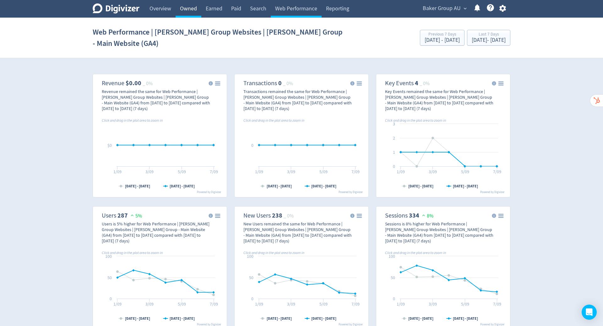
click at [185, 7] on link "Owned" at bounding box center [189, 9] width 26 height 18
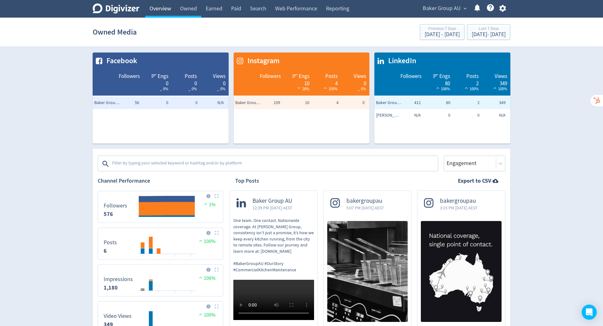
click at [163, 5] on link "Overview" at bounding box center [160, 9] width 30 height 18
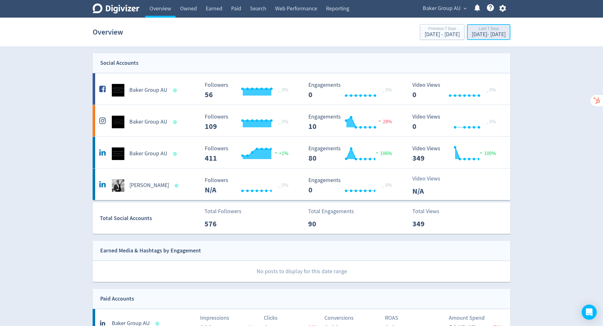
click at [472, 32] on div "[DATE] - [DATE]" at bounding box center [489, 35] width 34 height 6
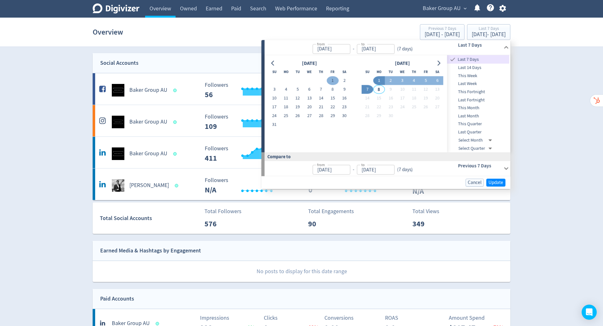
click at [333, 83] on button "1" at bounding box center [333, 80] width 12 height 9
type input "[DATE]"
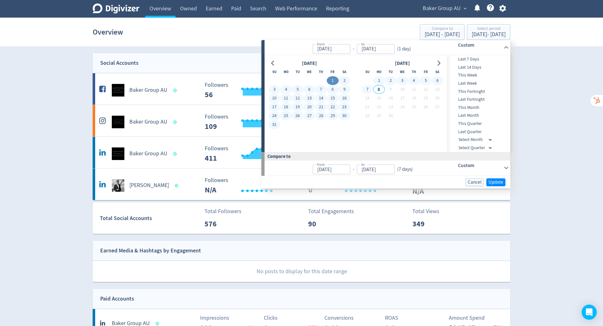
click at [368, 88] on button "7" at bounding box center [368, 89] width 12 height 9
type input "[DATE]"
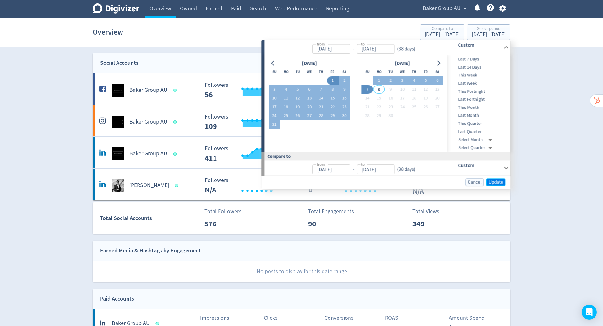
click at [493, 181] on span "Update" at bounding box center [496, 182] width 15 height 5
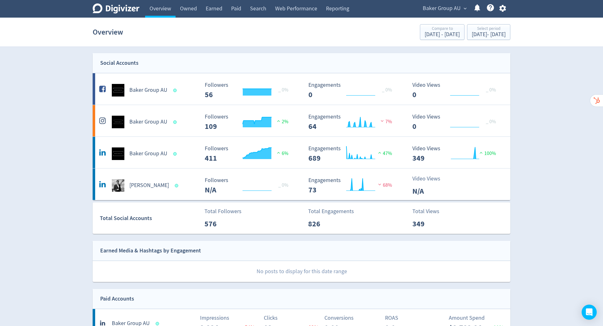
click at [442, 9] on span "Baker Group AU" at bounding box center [442, 8] width 38 height 10
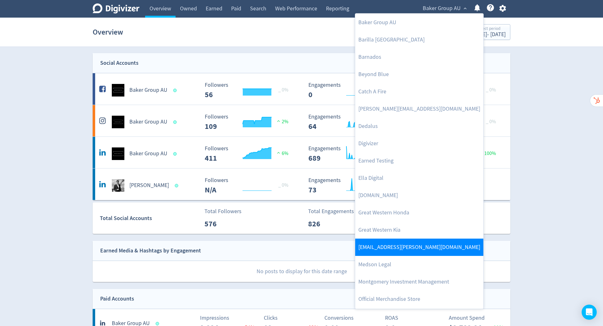
click at [426, 244] on link "[EMAIL_ADDRESS][PERSON_NAME][DOMAIN_NAME]" at bounding box center [419, 247] width 128 height 17
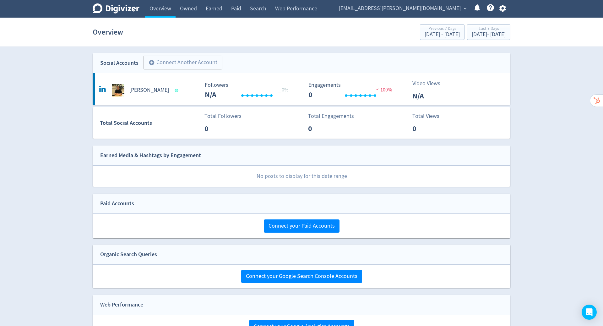
click at [503, 8] on icon "button" at bounding box center [503, 8] width 8 height 8
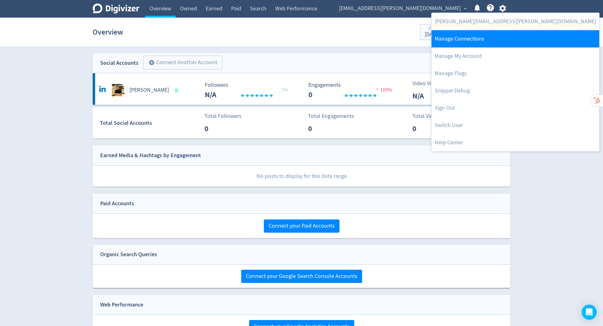
click at [479, 45] on link "Manage Connections" at bounding box center [516, 38] width 168 height 17
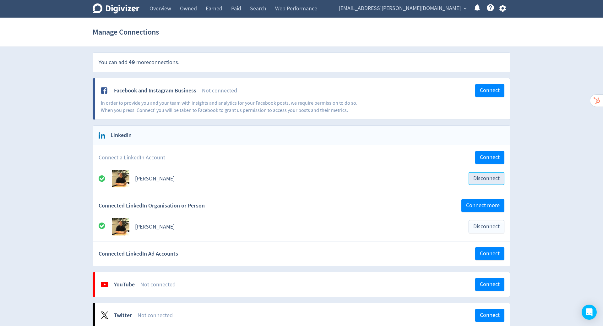
click at [482, 179] on span "Disconnect" at bounding box center [487, 179] width 26 height 6
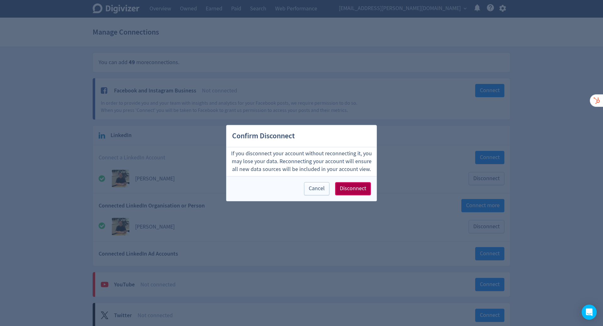
click at [355, 189] on span "Disconnect" at bounding box center [353, 189] width 26 height 6
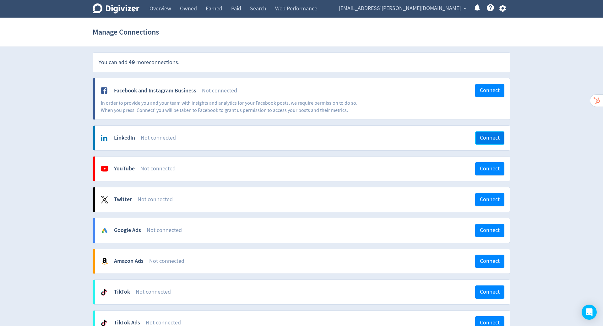
click at [487, 135] on span "Connect" at bounding box center [490, 138] width 20 height 6
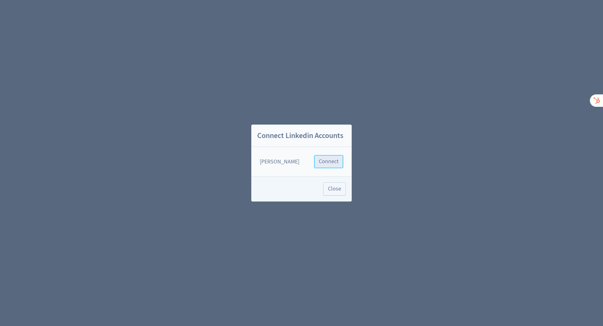
click at [320, 161] on span "Connect" at bounding box center [329, 162] width 20 height 6
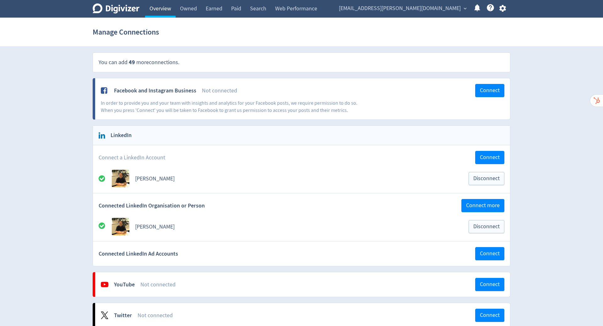
click at [164, 10] on link "Overview" at bounding box center [160, 9] width 30 height 18
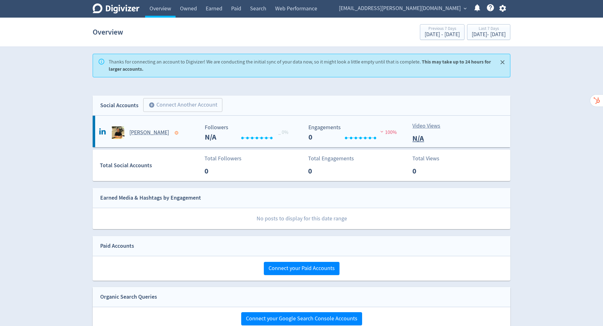
click at [156, 135] on h5 "[PERSON_NAME]" at bounding box center [149, 133] width 40 height 8
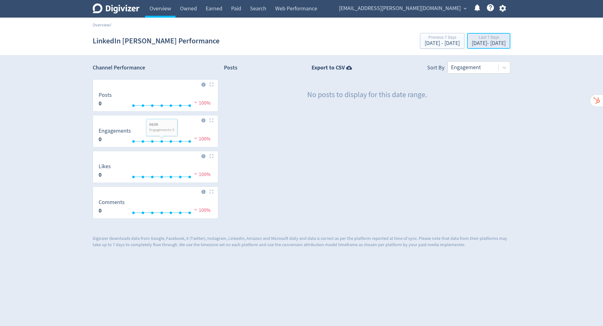
click at [472, 41] on div "[DATE] - [DATE]" at bounding box center [489, 44] width 34 height 6
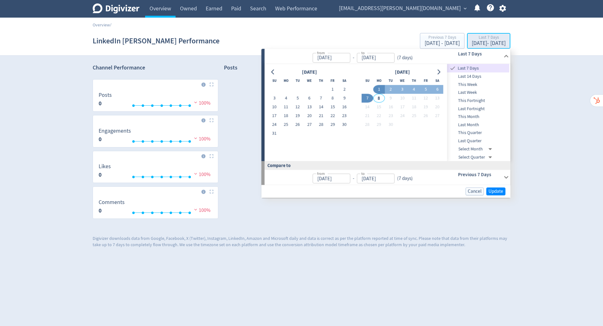
type input "[DATE]"
click at [333, 91] on button "1" at bounding box center [333, 89] width 12 height 9
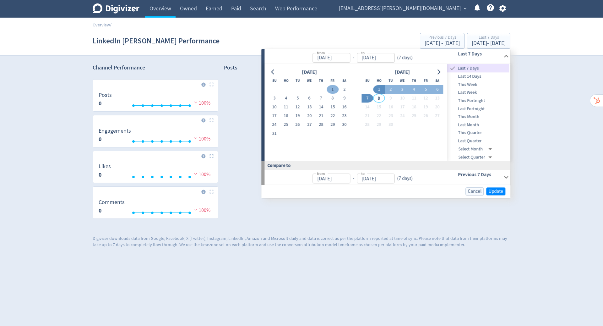
type input "[DATE]"
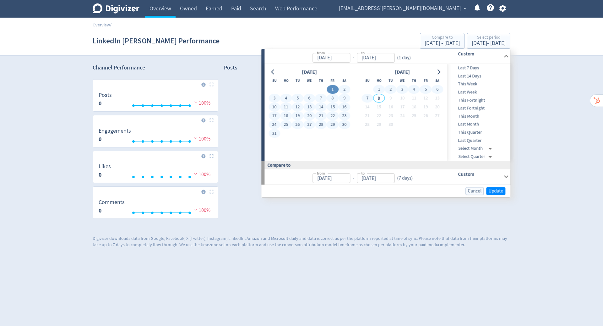
click at [367, 95] on button "7" at bounding box center [368, 98] width 12 height 9
type input "[DATE]"
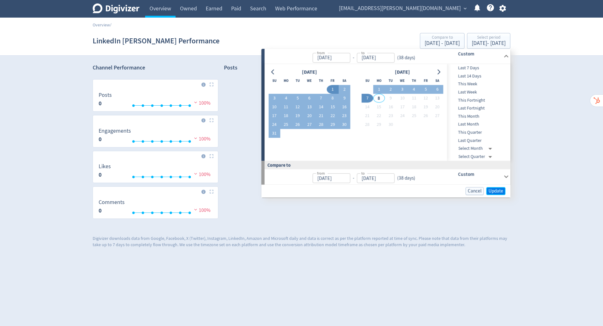
click at [496, 189] on span "Update" at bounding box center [496, 191] width 15 height 5
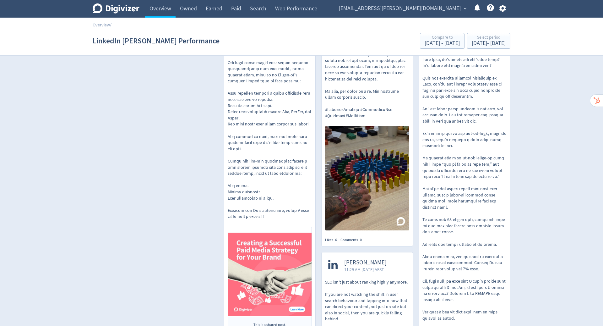
scroll to position [331, 0]
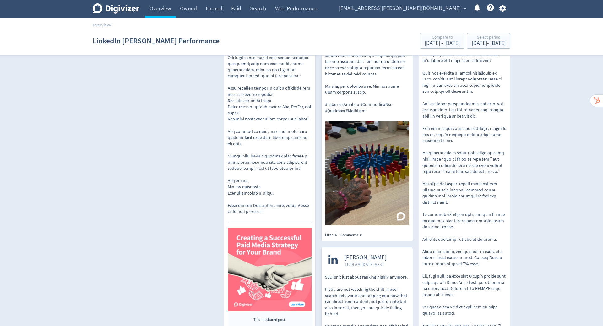
click at [457, 9] on span "[EMAIL_ADDRESS][PERSON_NAME][DOMAIN_NAME]" at bounding box center [400, 8] width 122 height 10
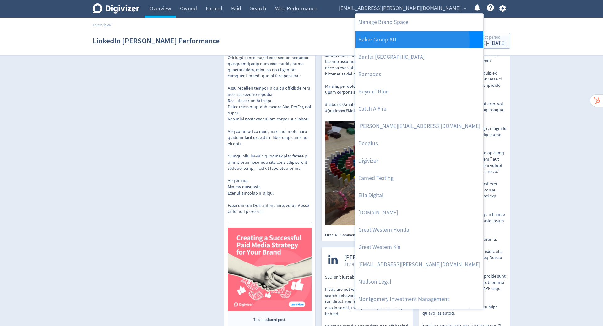
click at [409, 41] on link "Baker Group AU" at bounding box center [419, 39] width 128 height 17
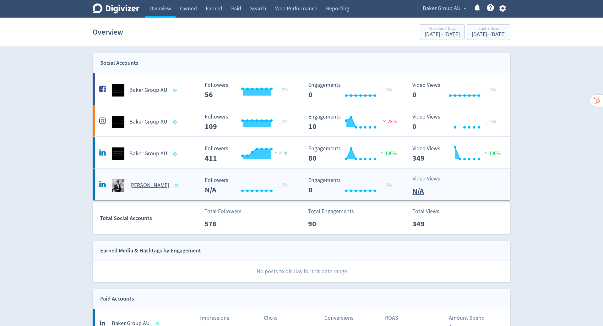
click at [261, 175] on div "Created with Highcharts 10.3.3 _ 0% Followers N/A" at bounding box center [251, 183] width 104 height 22
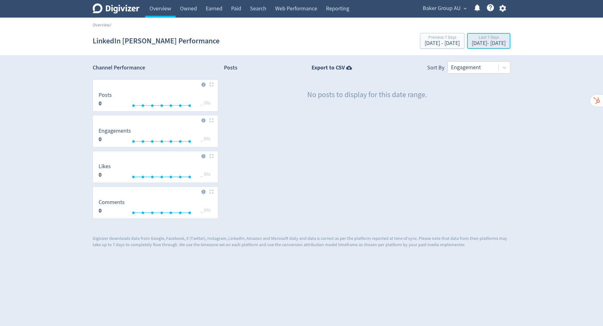
click at [472, 40] on div "Last 7 Days" at bounding box center [489, 37] width 34 height 5
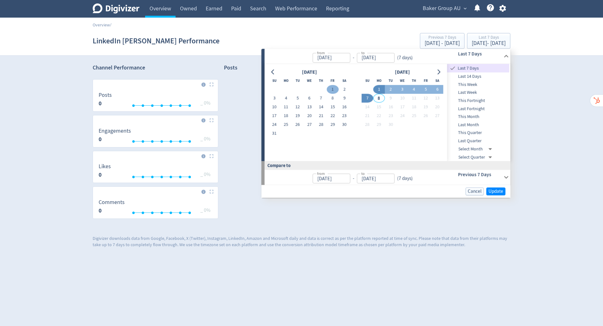
click at [332, 90] on button "1" at bounding box center [333, 89] width 12 height 9
type input "[DATE]"
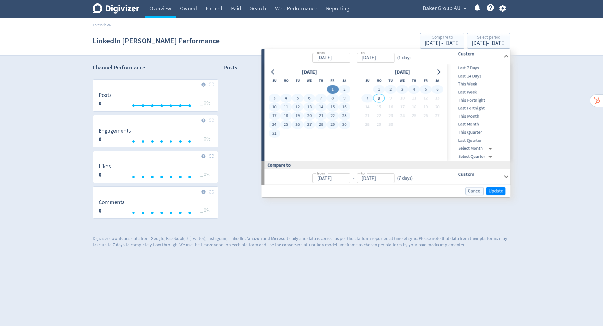
click at [370, 95] on button "7" at bounding box center [368, 98] width 12 height 9
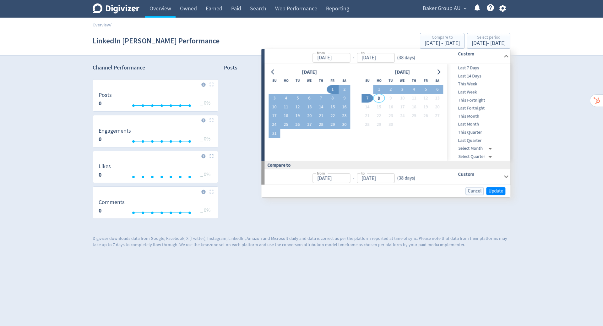
type input "[DATE]"
click at [493, 190] on span "Update" at bounding box center [496, 191] width 15 height 5
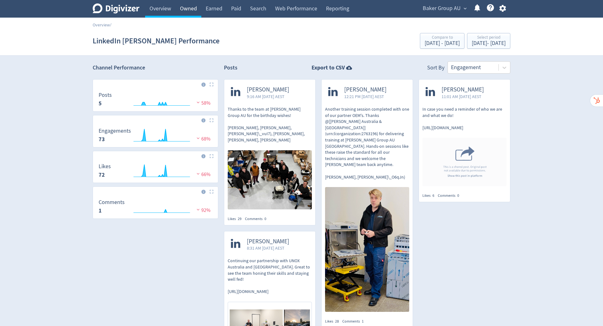
click at [189, 11] on link "Owned" at bounding box center [189, 9] width 26 height 18
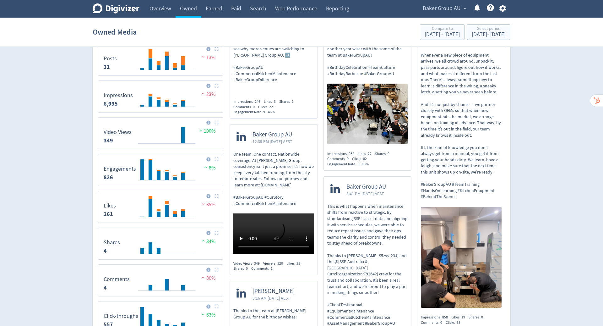
scroll to position [188, 0]
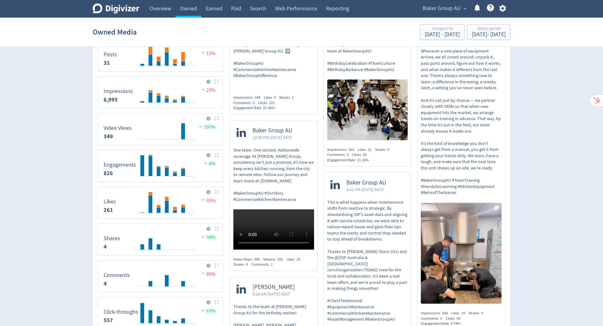
click at [369, 149] on span "22" at bounding box center [370, 149] width 4 height 5
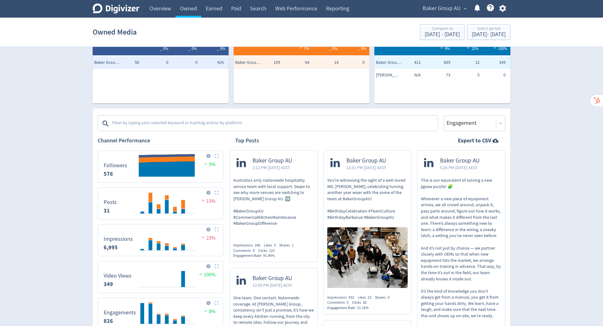
scroll to position [43, 0]
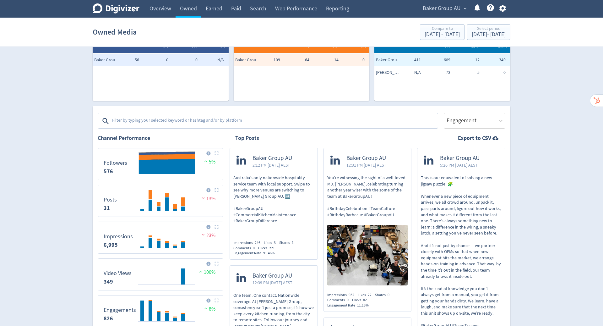
click at [354, 121] on textarea at bounding box center [275, 121] width 326 height 13
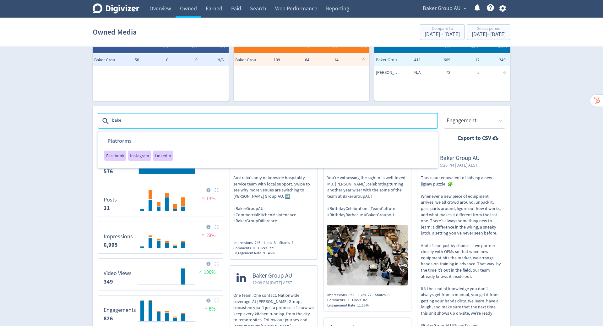
type textarea "[PERSON_NAME]"
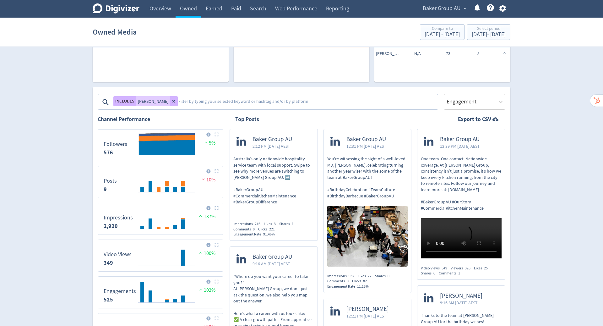
scroll to position [60, 0]
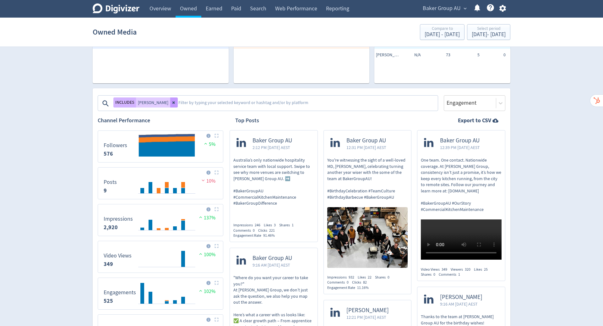
click at [172, 104] on icon at bounding box center [174, 103] width 4 height 4
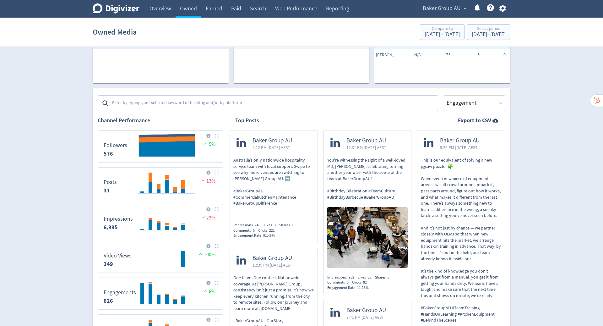
click at [153, 104] on textarea at bounding box center [275, 103] width 326 height 13
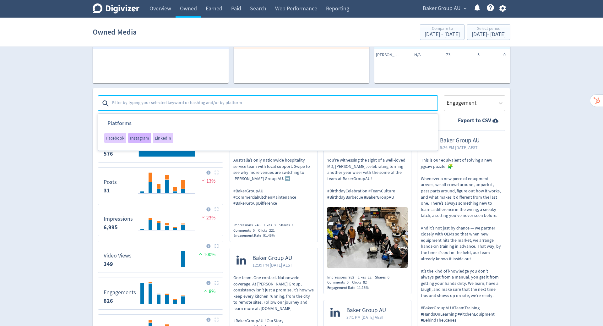
click at [146, 135] on div "Instagram" at bounding box center [139, 138] width 23 height 10
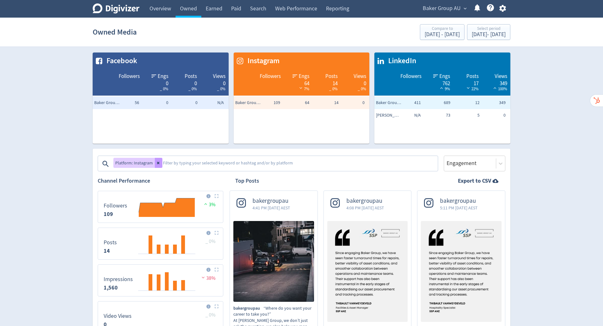
click at [157, 161] on icon at bounding box center [159, 163] width 4 height 4
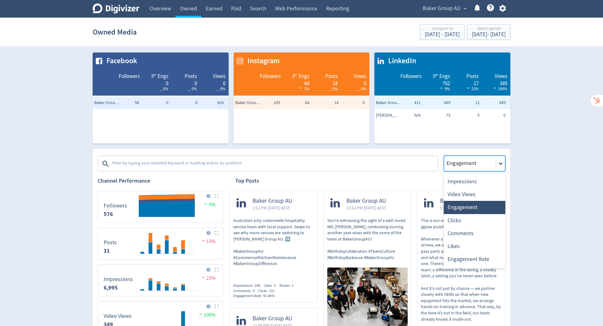
click at [500, 162] on icon at bounding box center [501, 163] width 6 height 6
click at [474, 243] on div "Likes" at bounding box center [475, 246] width 62 height 13
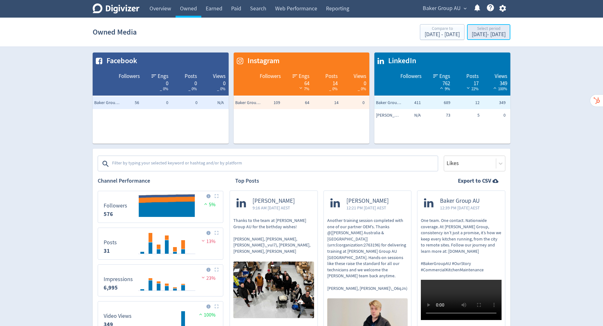
click at [472, 31] on div "Select period" at bounding box center [489, 28] width 34 height 5
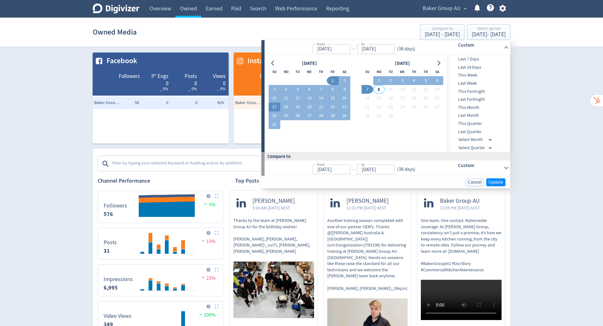
click at [272, 104] on button "17" at bounding box center [275, 107] width 12 height 9
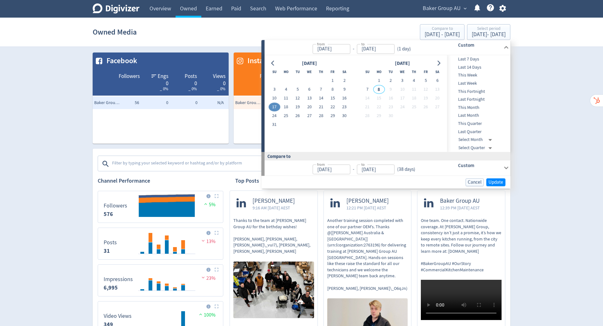
type input "[DATE]"
click at [368, 89] on button "7" at bounding box center [368, 89] width 12 height 9
type input "[DATE]"
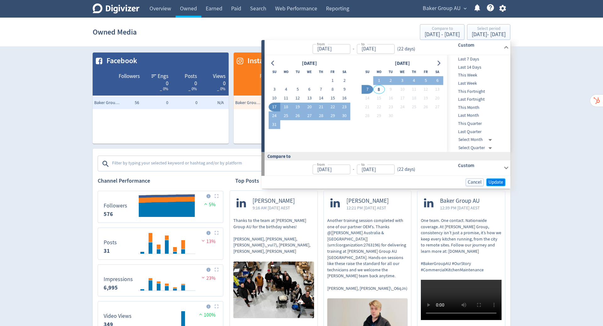
click at [498, 181] on span "Update" at bounding box center [496, 182] width 15 height 5
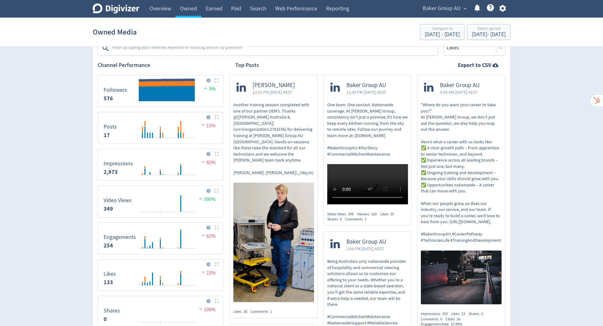
scroll to position [116, 0]
click at [458, 10] on span "Baker Group AU" at bounding box center [442, 8] width 38 height 10
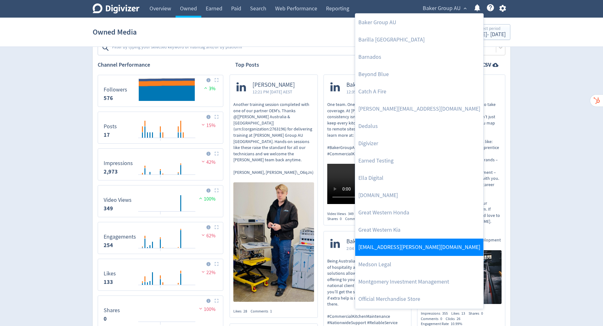
click at [412, 248] on link "[EMAIL_ADDRESS][PERSON_NAME][DOMAIN_NAME]" at bounding box center [419, 247] width 128 height 17
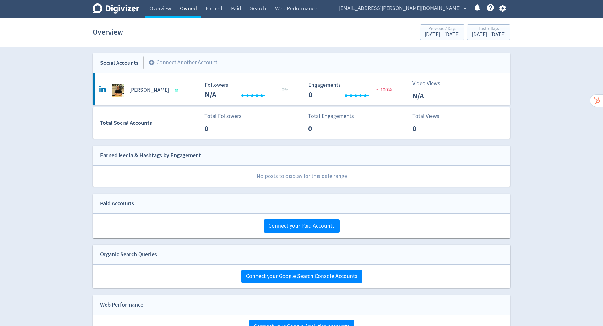
click at [190, 10] on link "Owned" at bounding box center [189, 9] width 26 height 18
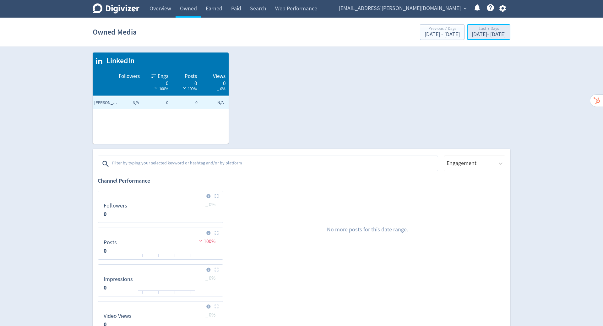
click at [472, 34] on div "[DATE] - [DATE]" at bounding box center [489, 35] width 34 height 6
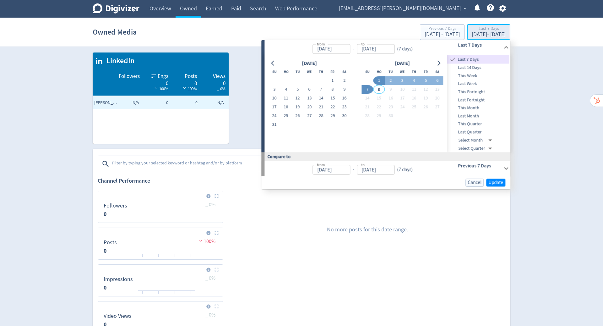
type input "[DATE]"
click at [332, 80] on button "1" at bounding box center [333, 80] width 12 height 9
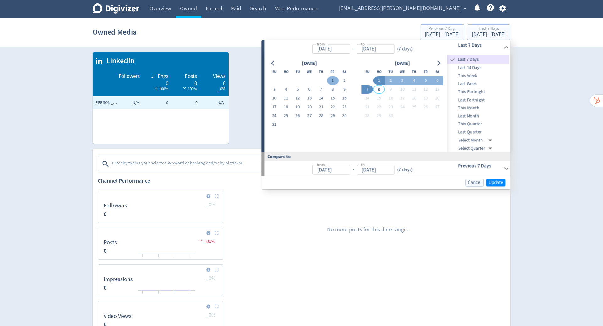
type input "[DATE]"
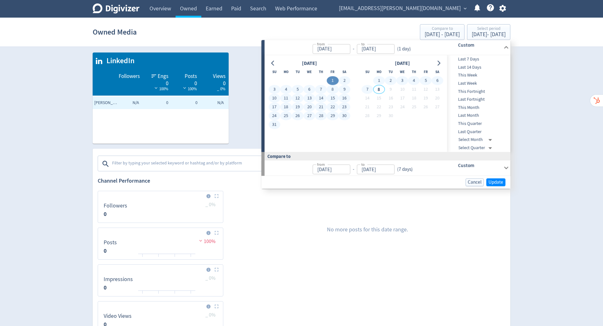
click at [367, 88] on button "7" at bounding box center [368, 89] width 12 height 9
type input "[DATE]"
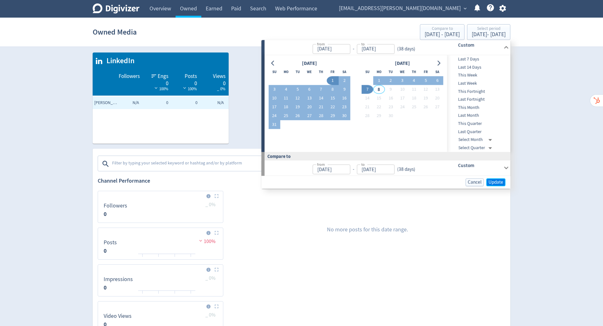
click at [495, 181] on span "Update" at bounding box center [496, 182] width 15 height 5
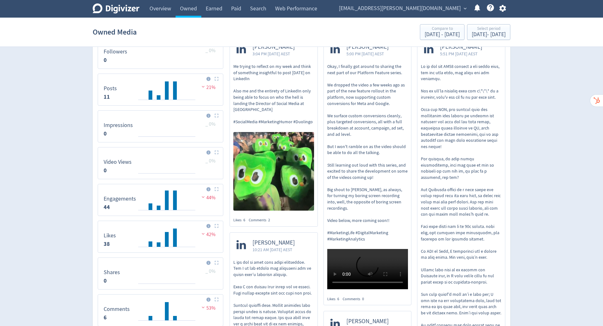
scroll to position [155, 0]
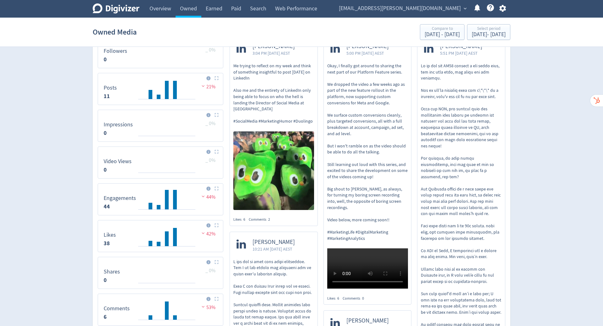
click at [239, 220] on div "Likes 6" at bounding box center [241, 219] width 15 height 5
click at [264, 220] on div "Comments 2" at bounding box center [261, 219] width 25 height 5
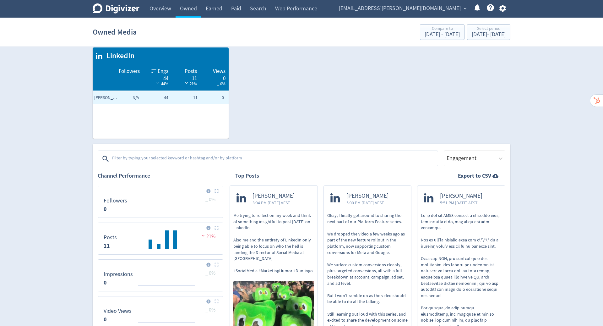
scroll to position [0, 0]
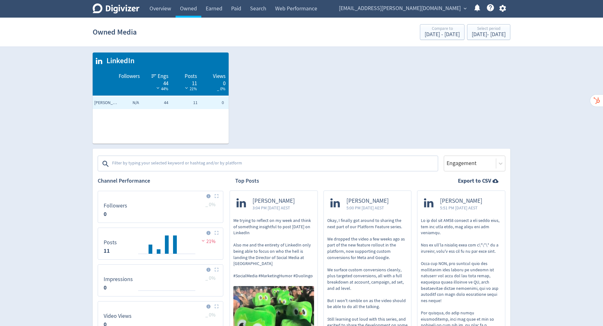
click at [451, 11] on span "[EMAIL_ADDRESS][PERSON_NAME][DOMAIN_NAME]" at bounding box center [400, 8] width 122 height 10
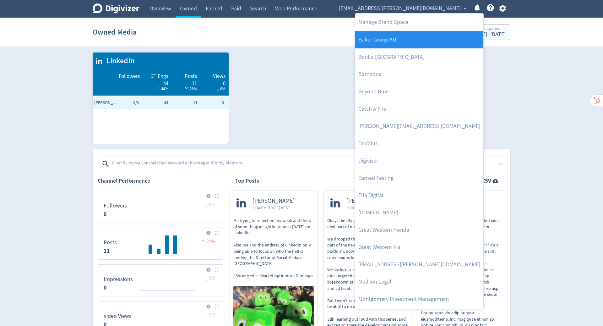
click at [423, 38] on link "Baker Group AU" at bounding box center [419, 39] width 128 height 17
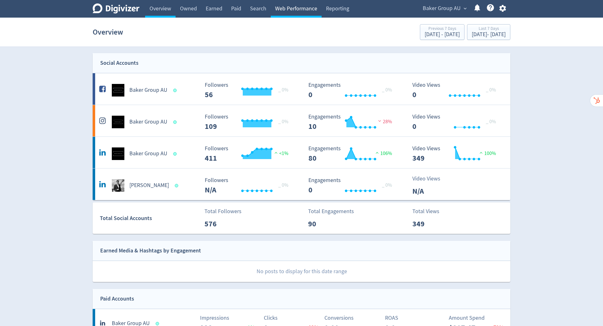
click at [294, 6] on link "Web Performance" at bounding box center [296, 9] width 51 height 18
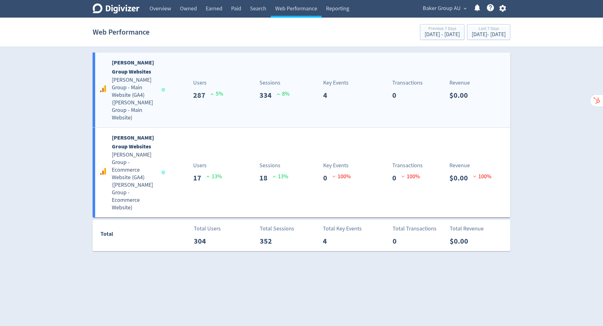
click at [182, 82] on div "Users 287 5 %" at bounding box center [198, 90] width 69 height 22
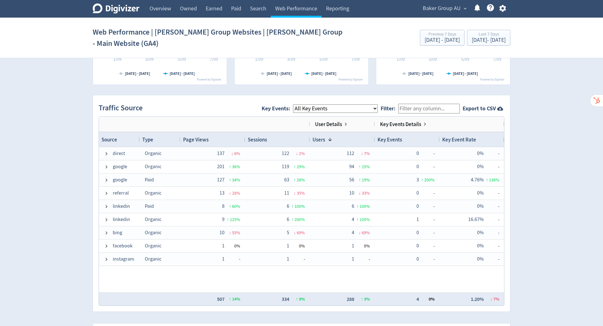
scroll to position [377, 0]
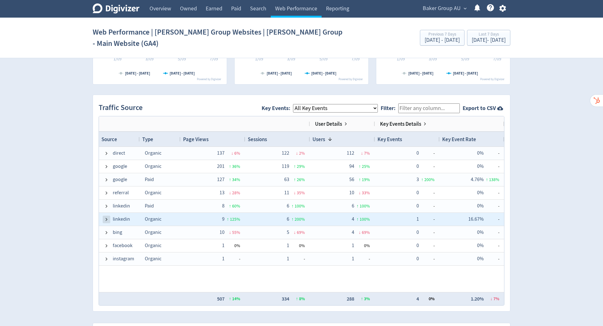
click at [105, 217] on span at bounding box center [106, 219] width 5 height 5
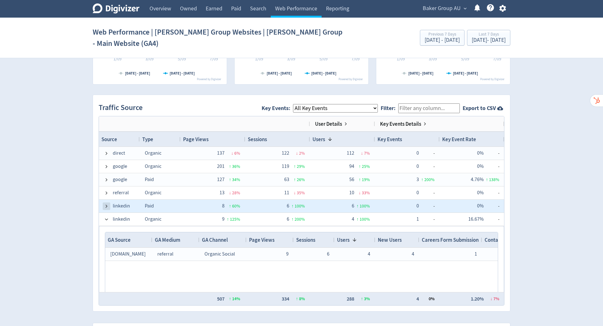
click at [107, 204] on span at bounding box center [106, 206] width 5 height 5
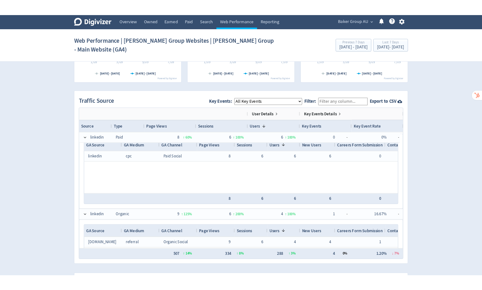
scroll to position [63, 0]
